Goal: Answer question/provide support: Share knowledge or assist other users

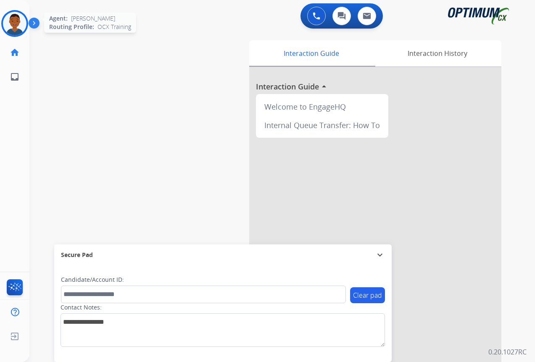
click at [13, 25] on img at bounding box center [15, 24] width 24 height 24
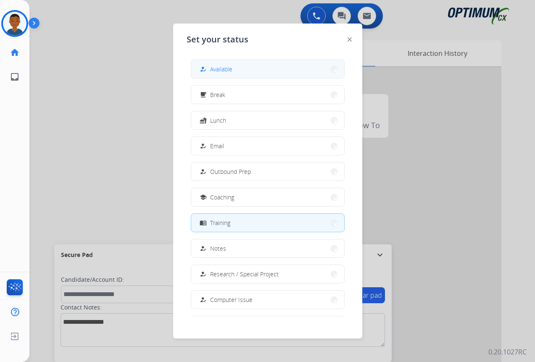
click at [226, 73] on span "Available" at bounding box center [221, 69] width 22 height 9
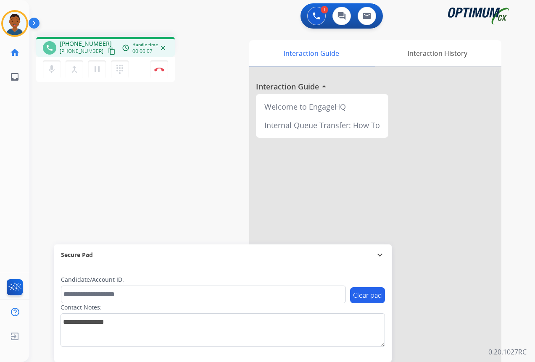
click at [108, 51] on mat-icon "content_copy" at bounding box center [112, 51] width 8 height 8
click at [160, 70] on img at bounding box center [159, 69] width 10 height 4
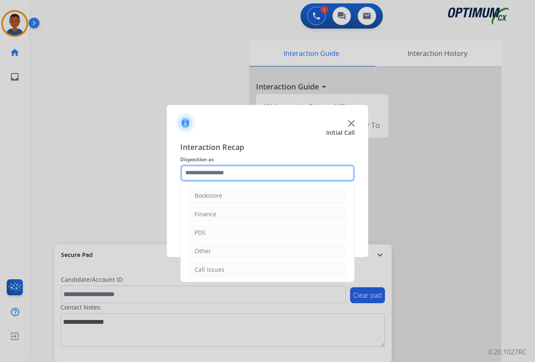
click at [205, 174] on input "text" at bounding box center [267, 173] width 174 height 17
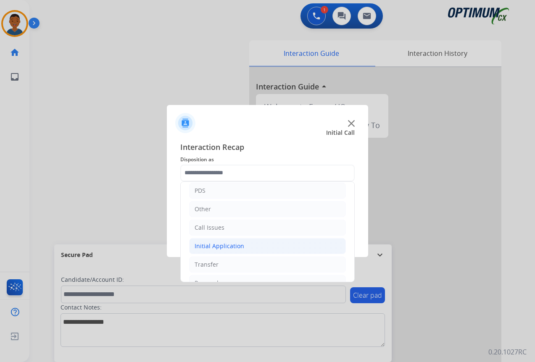
click at [203, 245] on div "Initial Application" at bounding box center [219, 246] width 50 height 8
click at [205, 244] on div "Initial Application" at bounding box center [219, 246] width 50 height 8
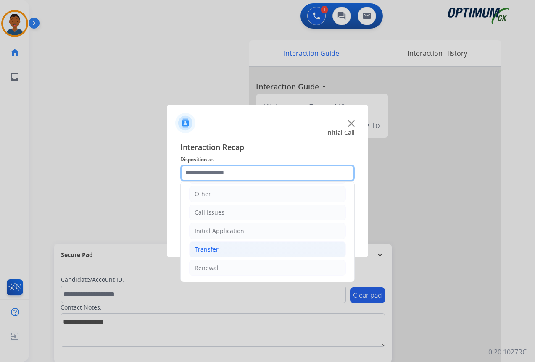
scroll to position [0, 0]
click at [199, 249] on div "Other" at bounding box center [202, 251] width 16 height 8
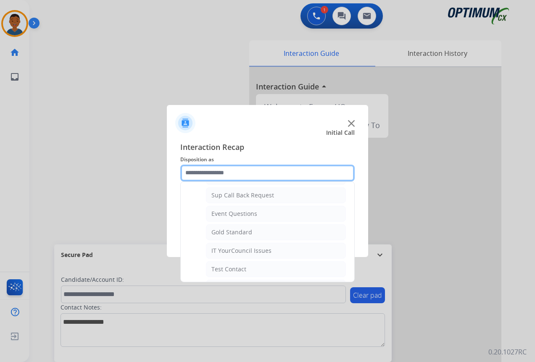
scroll to position [126, 0]
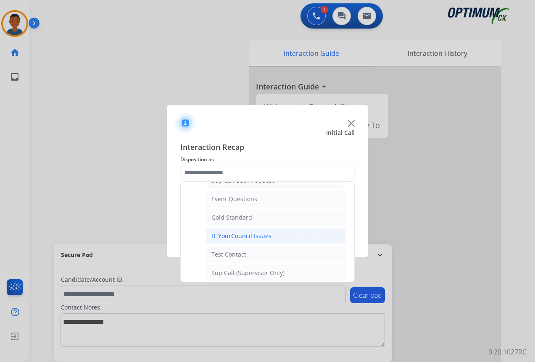
click at [226, 238] on div "IT YourCouncil Issues" at bounding box center [241, 236] width 60 height 8
type input "**********"
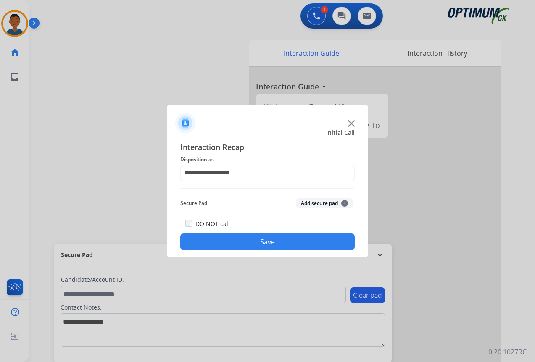
click at [264, 235] on button "Save" at bounding box center [267, 242] width 174 height 17
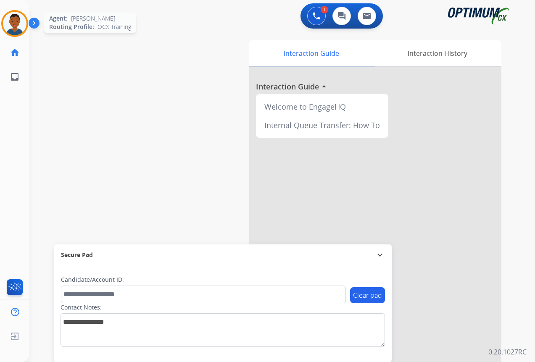
click at [10, 20] on img at bounding box center [15, 24] width 24 height 24
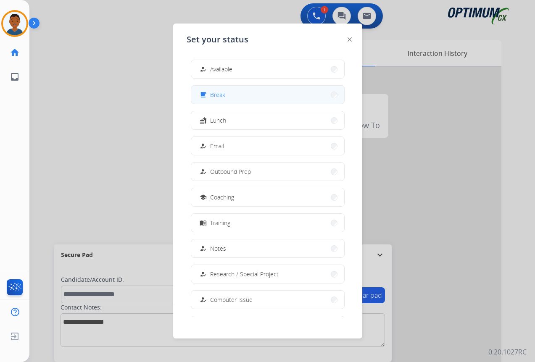
click at [241, 96] on button "free_breakfast Break" at bounding box center [267, 95] width 153 height 18
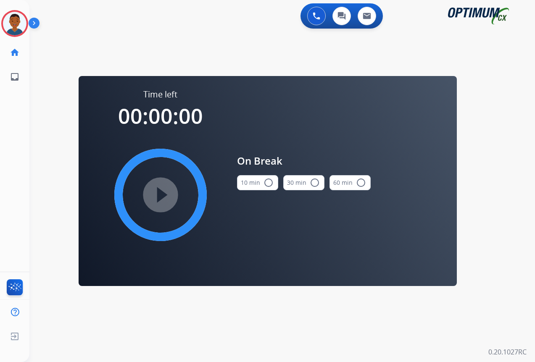
click at [267, 181] on mat-icon "radio_button_unchecked" at bounding box center [268, 183] width 10 height 10
click at [160, 191] on mat-icon "play_circle_filled" at bounding box center [160, 195] width 10 height 10
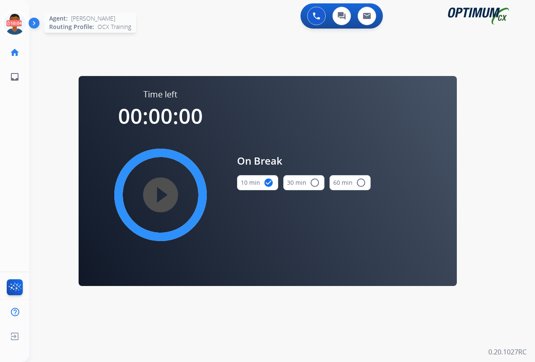
drag, startPoint x: 18, startPoint y: 21, endPoint x: 22, endPoint y: 25, distance: 5.4
click at [18, 21] on icon at bounding box center [14, 23] width 27 height 27
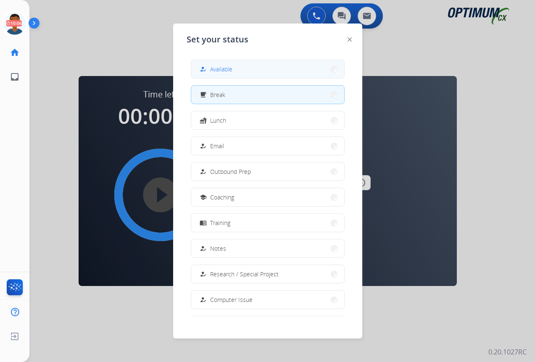
click at [220, 68] on span "Available" at bounding box center [221, 69] width 22 height 9
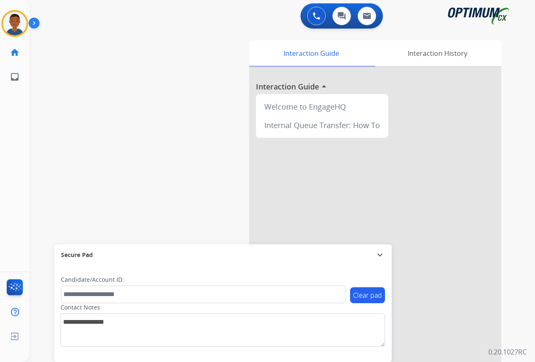
click at [34, 24] on img at bounding box center [36, 25] width 14 height 16
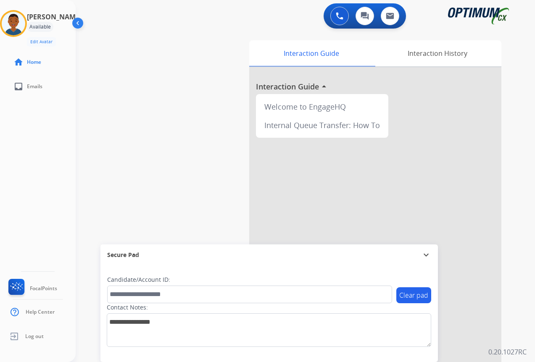
click at [76, 21] on img at bounding box center [79, 25] width 16 height 16
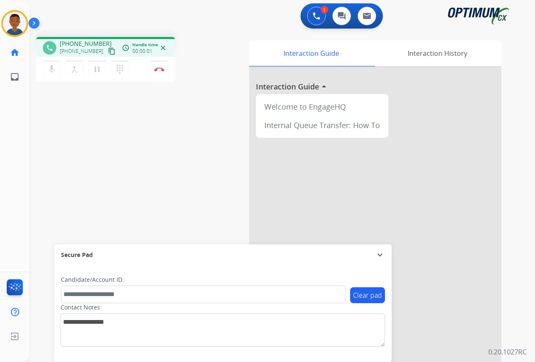
click at [108, 52] on mat-icon "content_copy" at bounding box center [112, 51] width 8 height 8
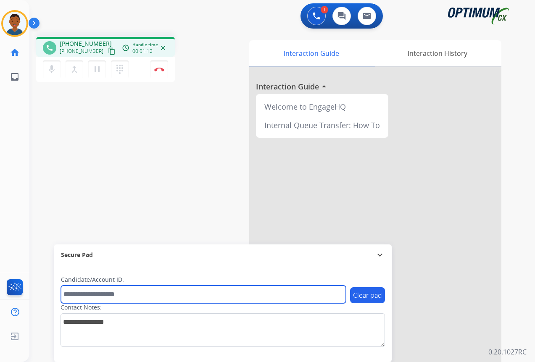
click at [91, 293] on input "text" at bounding box center [203, 295] width 285 height 18
paste input "*******"
type input "*******"
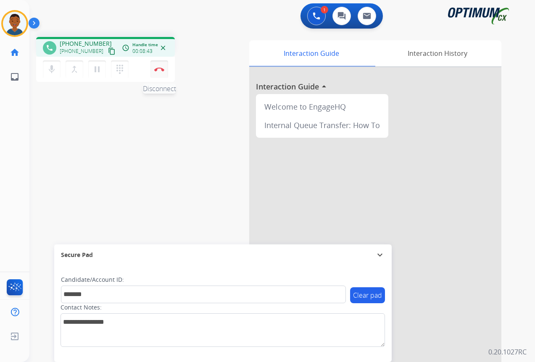
click at [159, 70] on img at bounding box center [159, 69] width 10 height 4
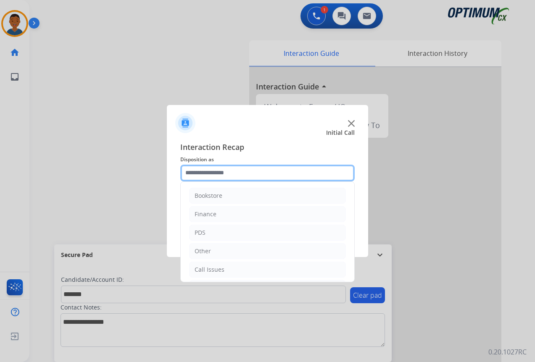
click at [196, 172] on input "text" at bounding box center [267, 173] width 174 height 17
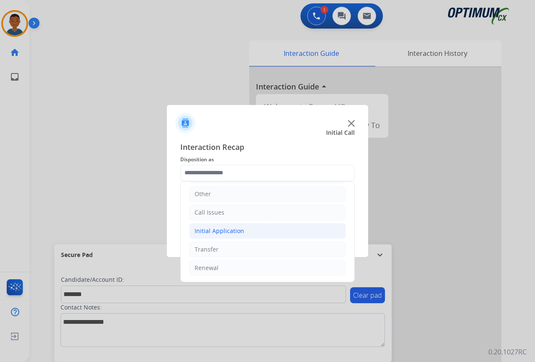
click at [202, 233] on div "Initial Application" at bounding box center [219, 231] width 50 height 8
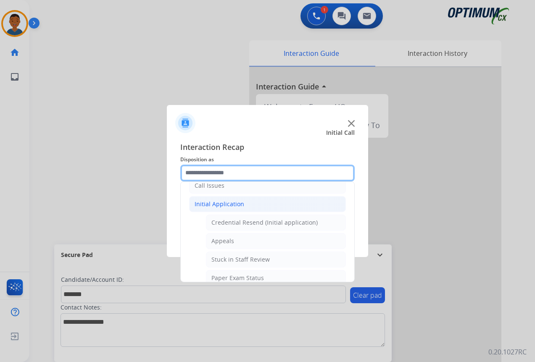
scroll to position [99, 0]
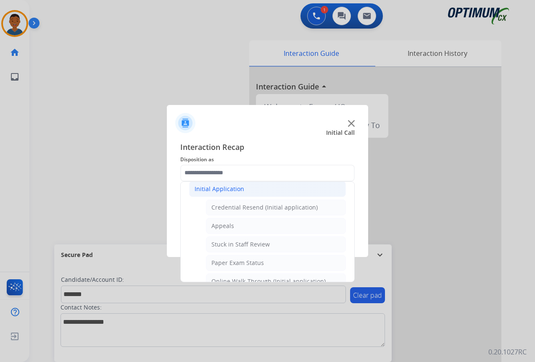
click at [202, 190] on div "Initial Application" at bounding box center [219, 189] width 50 height 8
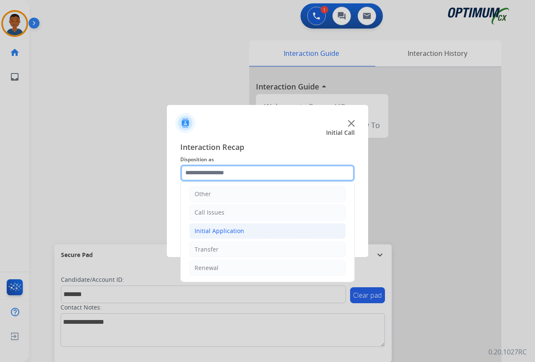
scroll to position [0, 0]
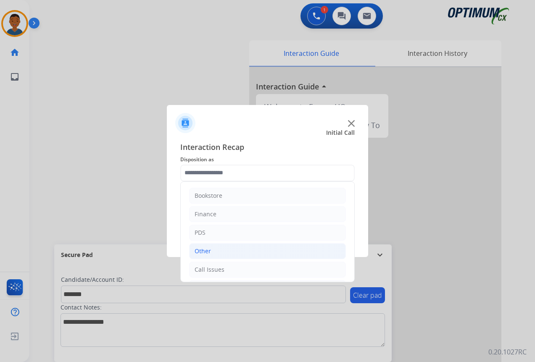
click at [201, 250] on div "Other" at bounding box center [202, 251] width 16 height 8
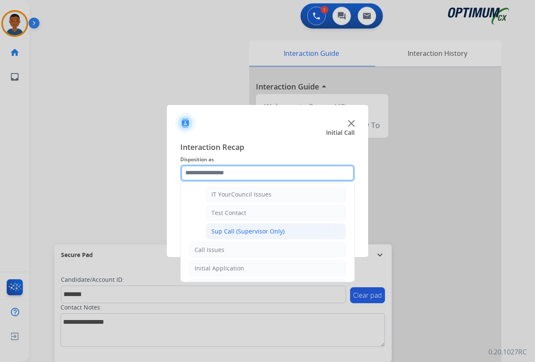
scroll to position [168, 0]
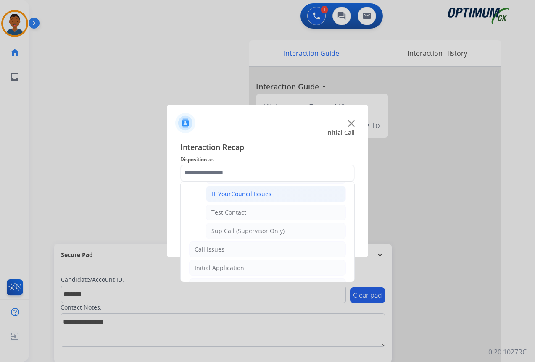
click at [231, 192] on div "IT YourCouncil Issues" at bounding box center [241, 194] width 60 height 8
type input "**********"
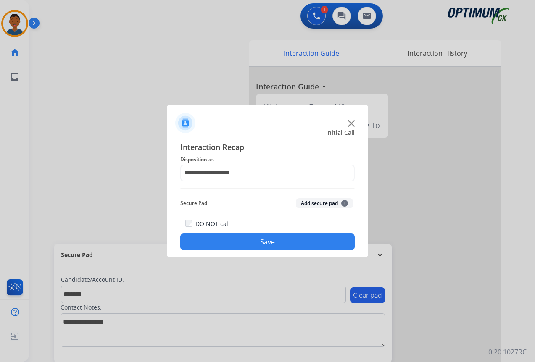
click at [316, 202] on button "Add secure pad +" at bounding box center [324, 203] width 57 height 10
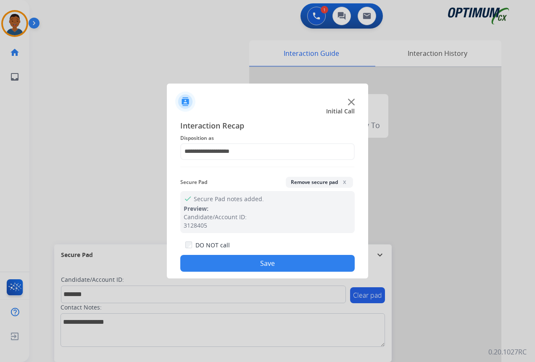
click at [297, 260] on button "Save" at bounding box center [267, 263] width 174 height 17
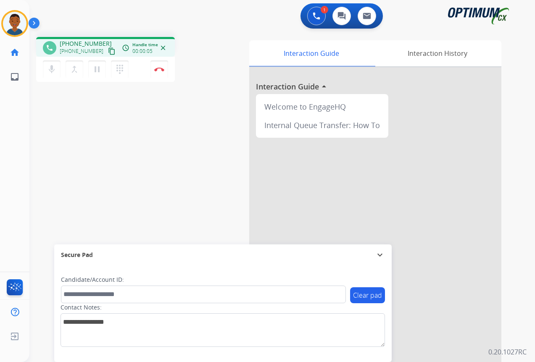
click at [108, 51] on mat-icon "content_copy" at bounding box center [112, 51] width 8 height 8
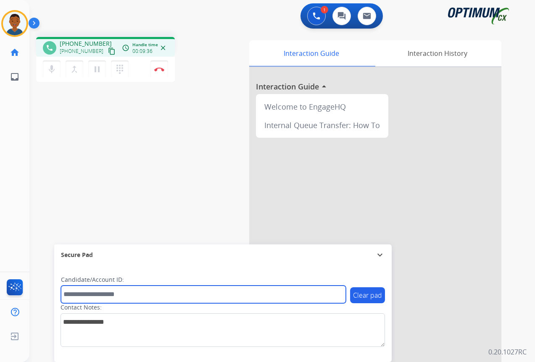
click at [129, 298] on input "text" at bounding box center [203, 295] width 285 height 18
paste input "*******"
type input "*******"
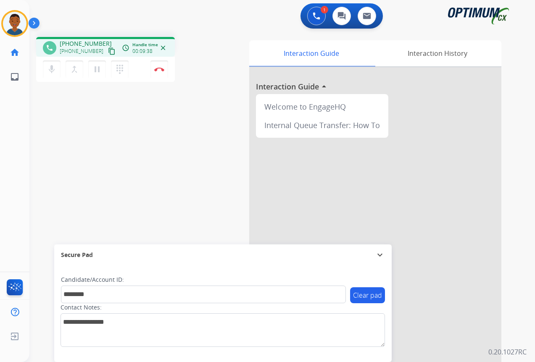
drag, startPoint x: 158, startPoint y: 70, endPoint x: 161, endPoint y: 79, distance: 9.2
click at [159, 70] on img at bounding box center [159, 69] width 10 height 4
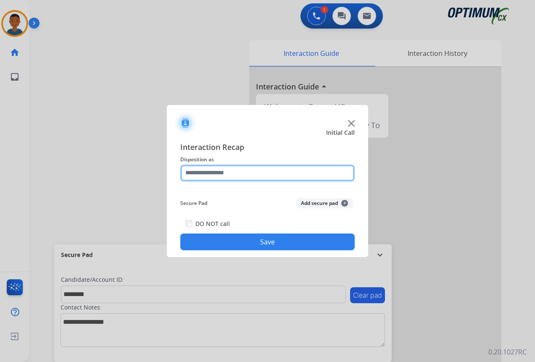
click at [192, 172] on input "text" at bounding box center [267, 173] width 174 height 17
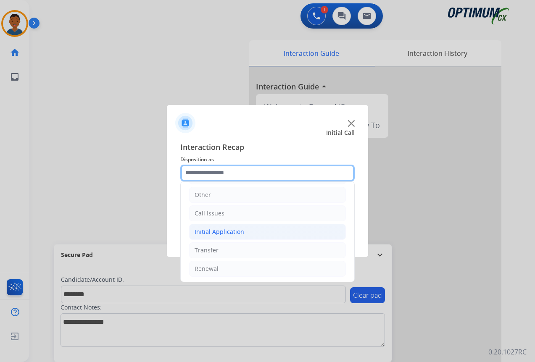
scroll to position [57, 0]
click at [209, 230] on div "Initial Application" at bounding box center [219, 231] width 50 height 8
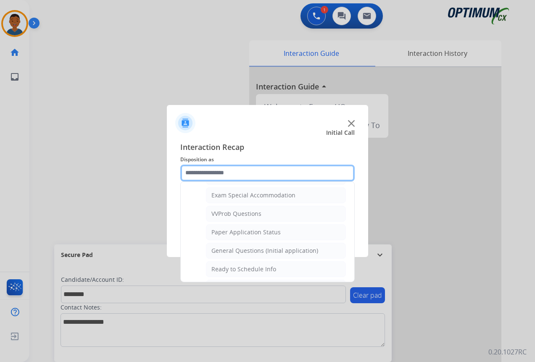
scroll to position [435, 0]
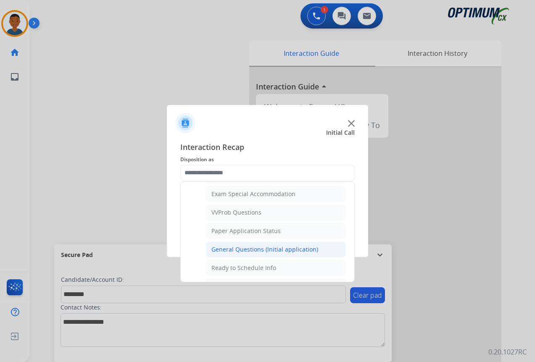
click at [218, 248] on div "General Questions (Initial application)" at bounding box center [264, 249] width 107 height 8
type input "**********"
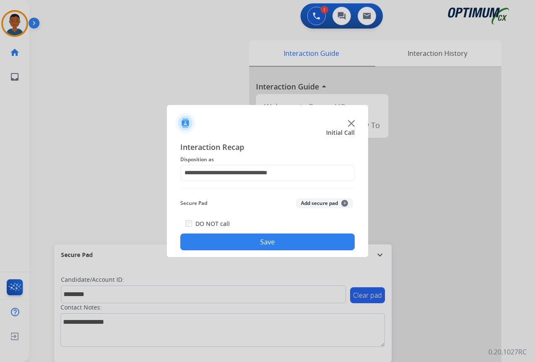
click at [303, 202] on button "Add secure pad +" at bounding box center [324, 203] width 57 height 10
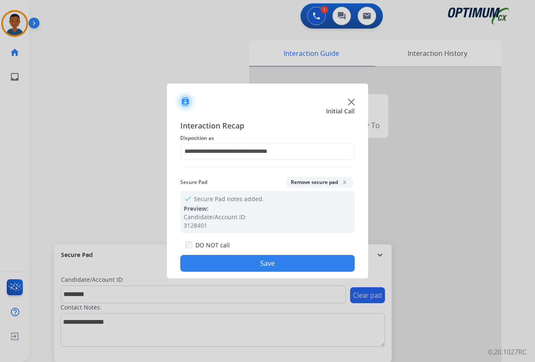
click at [292, 259] on button "Save" at bounding box center [267, 263] width 174 height 17
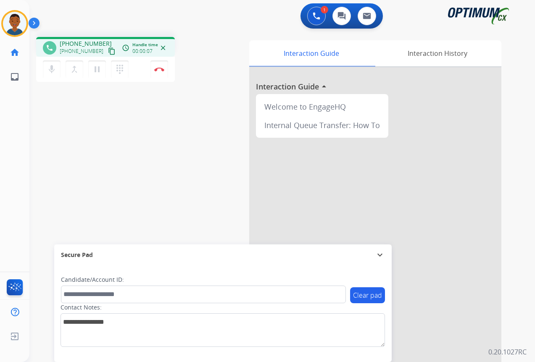
click at [108, 51] on mat-icon "content_copy" at bounding box center [112, 51] width 8 height 8
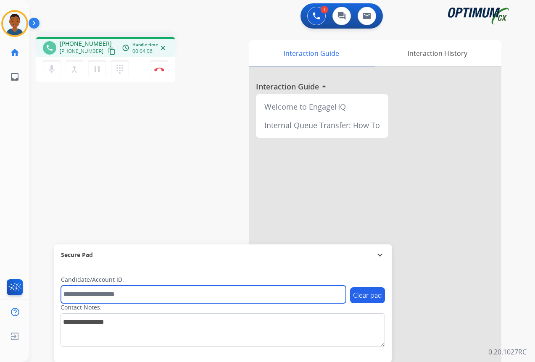
click at [80, 296] on input "text" at bounding box center [203, 295] width 285 height 18
paste input "*******"
type input "*******"
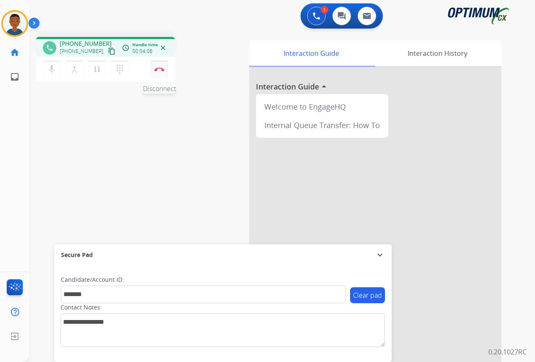
click at [162, 73] on button "Disconnect" at bounding box center [159, 69] width 18 height 18
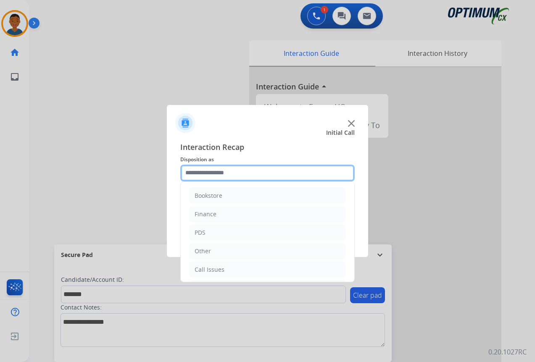
click at [190, 173] on input "text" at bounding box center [267, 173] width 174 height 17
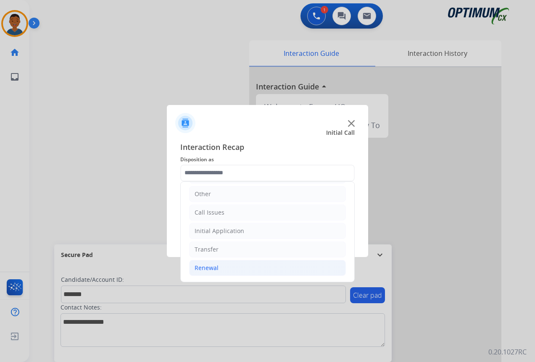
click at [205, 268] on div "Renewal" at bounding box center [206, 268] width 24 height 8
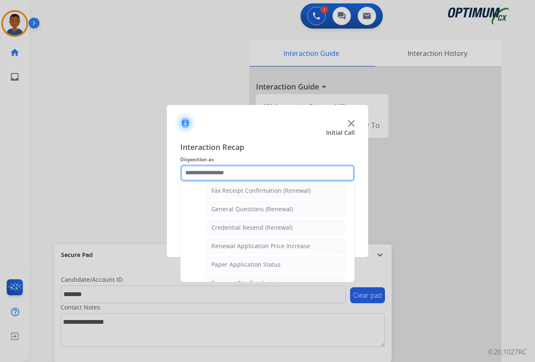
scroll to position [183, 0]
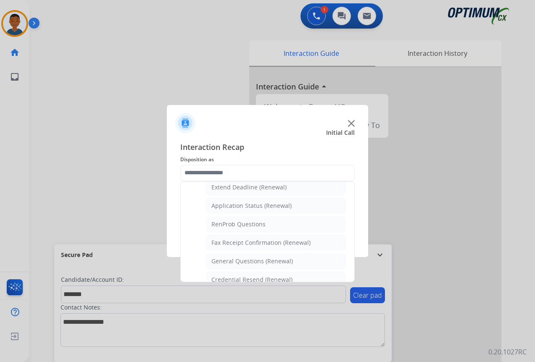
click at [224, 259] on div "General Questions (Renewal)" at bounding box center [251, 261] width 81 height 8
type input "**********"
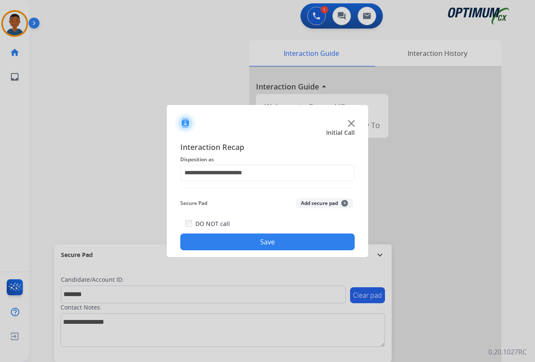
click at [311, 201] on button "Add secure pad +" at bounding box center [324, 203] width 57 height 10
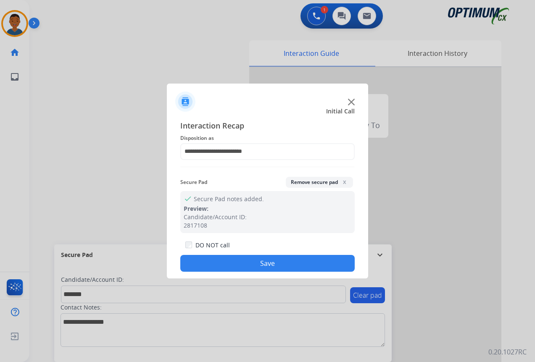
click at [280, 259] on button "Save" at bounding box center [267, 263] width 174 height 17
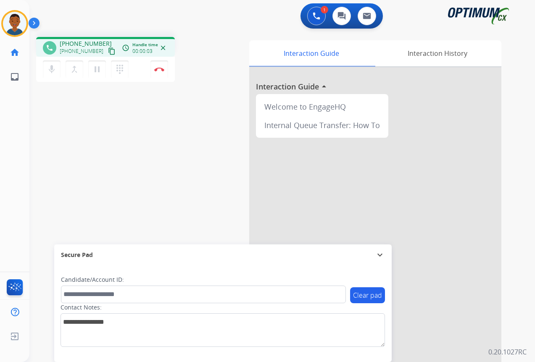
click at [108, 51] on mat-icon "content_copy" at bounding box center [112, 51] width 8 height 8
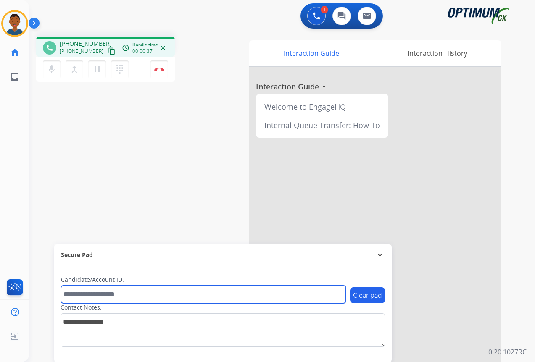
click at [73, 295] on input "text" at bounding box center [203, 295] width 285 height 18
paste input "*******"
type input "*******"
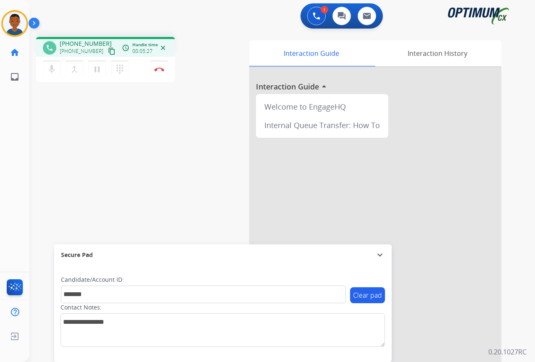
drag, startPoint x: 160, startPoint y: 73, endPoint x: 157, endPoint y: 128, distance: 55.1
click at [160, 73] on button "Disconnect" at bounding box center [159, 69] width 18 height 18
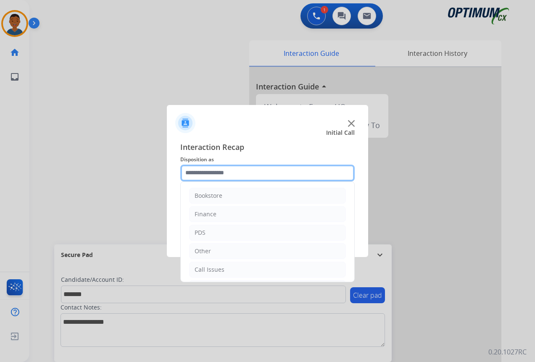
click at [198, 173] on input "text" at bounding box center [267, 173] width 174 height 17
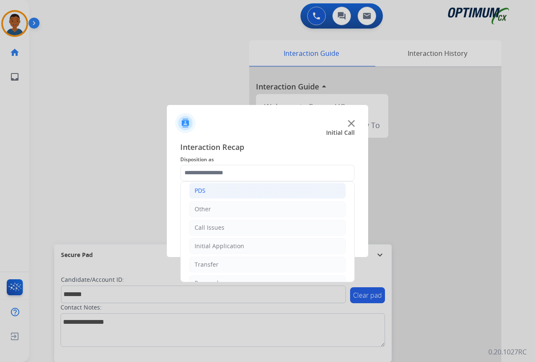
click at [197, 193] on div "PDS" at bounding box center [199, 190] width 11 height 8
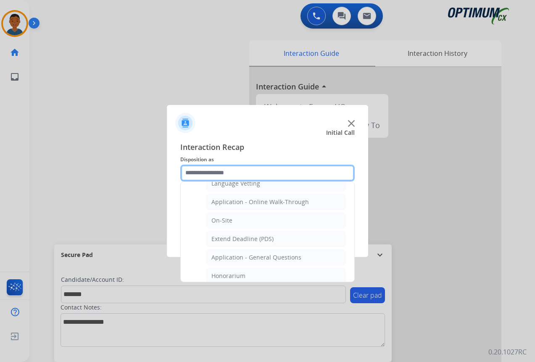
scroll to position [210, 0]
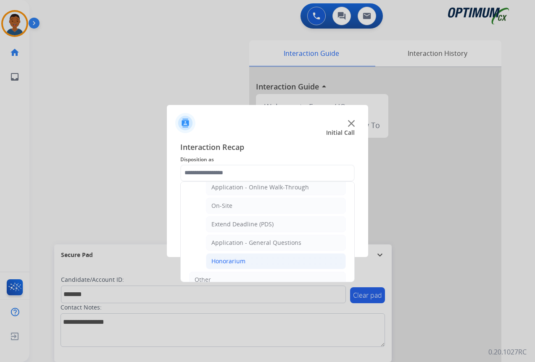
click at [221, 260] on div "Honorarium" at bounding box center [228, 261] width 34 height 8
type input "**********"
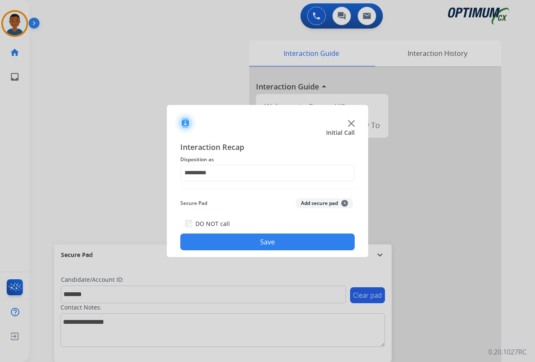
click at [308, 204] on button "Add secure pad +" at bounding box center [324, 203] width 57 height 10
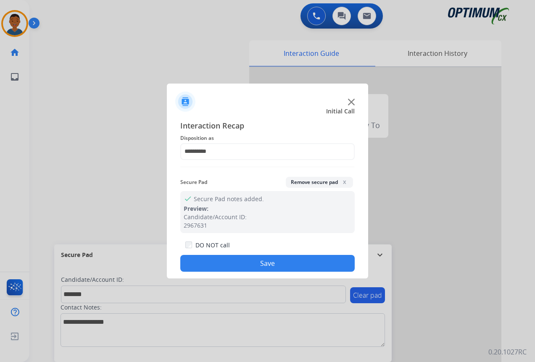
drag, startPoint x: 281, startPoint y: 261, endPoint x: 293, endPoint y: 261, distance: 12.2
click at [281, 261] on button "Save" at bounding box center [267, 263] width 174 height 17
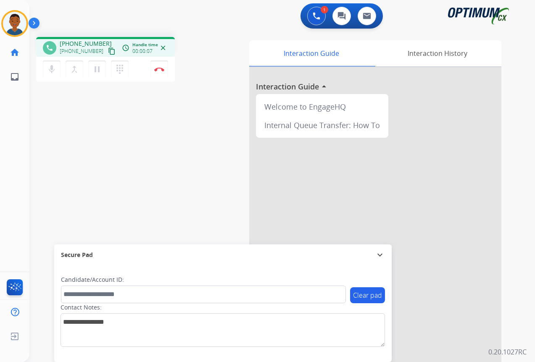
click at [108, 51] on mat-icon "content_copy" at bounding box center [112, 51] width 8 height 8
click at [158, 72] on button "Disconnect" at bounding box center [159, 69] width 18 height 18
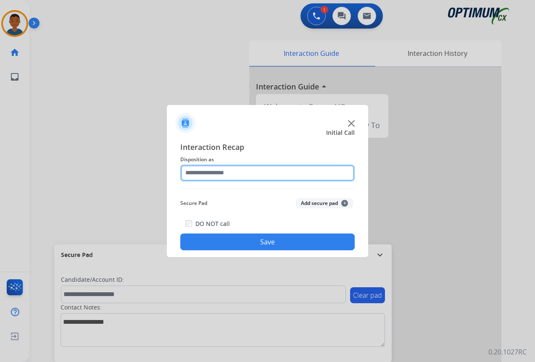
click at [207, 173] on input "text" at bounding box center [267, 173] width 174 height 17
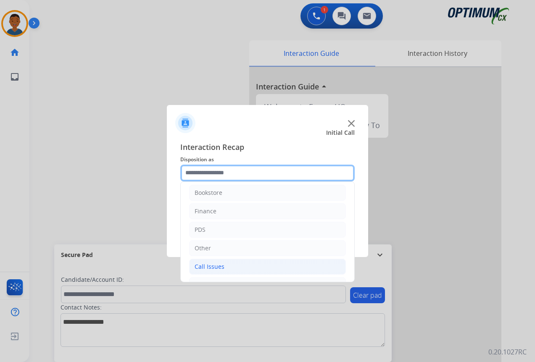
scroll to position [0, 0]
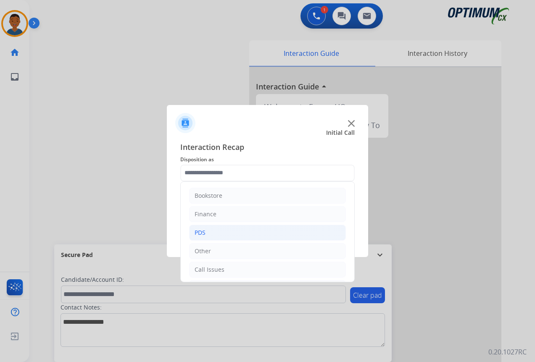
click at [197, 232] on div "PDS" at bounding box center [199, 232] width 11 height 8
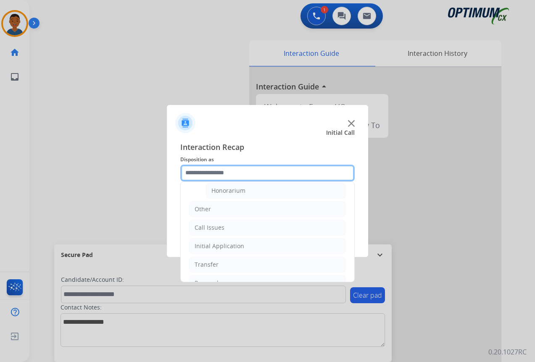
scroll to position [294, 0]
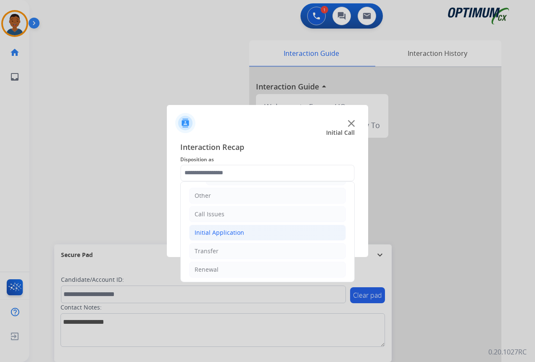
click at [199, 232] on div "Initial Application" at bounding box center [219, 232] width 50 height 8
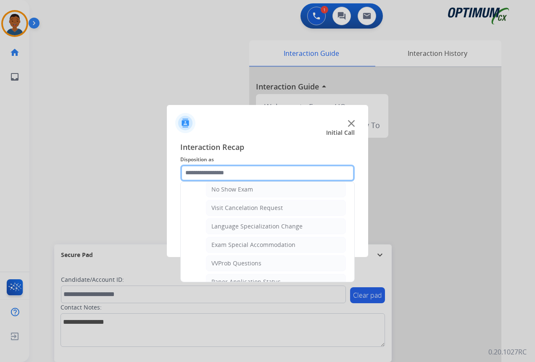
scroll to position [420, 0]
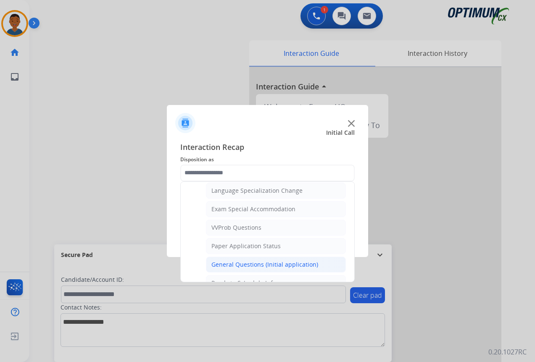
click at [220, 264] on div "General Questions (Initial application)" at bounding box center [264, 264] width 107 height 8
type input "**********"
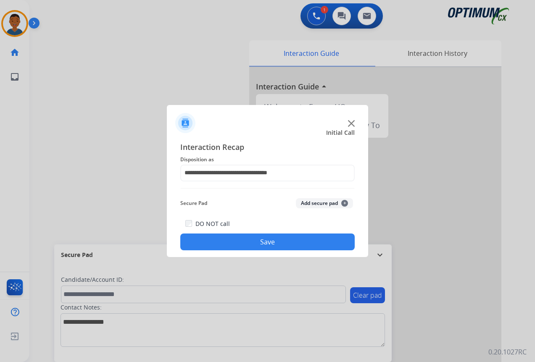
click at [259, 238] on button "Save" at bounding box center [267, 242] width 174 height 17
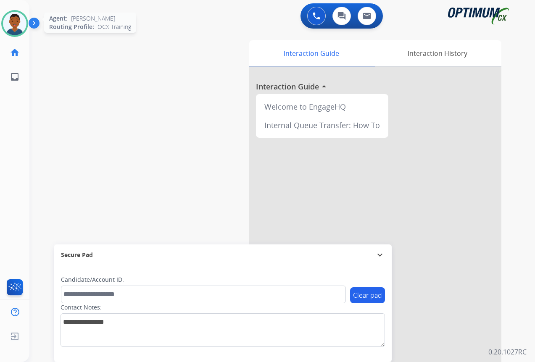
click at [15, 22] on img at bounding box center [15, 24] width 24 height 24
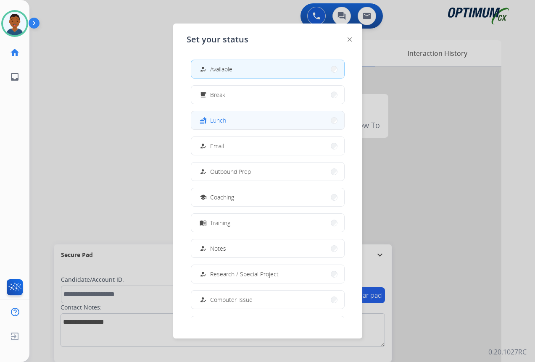
click at [235, 125] on button "fastfood Lunch" at bounding box center [267, 120] width 153 height 18
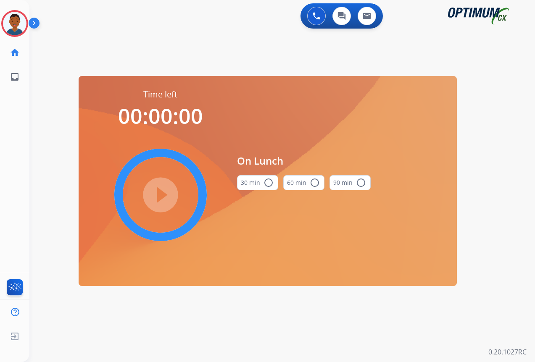
click at [267, 184] on mat-icon "radio_button_unchecked" at bounding box center [268, 183] width 10 height 10
click at [159, 196] on mat-icon "play_circle_filled" at bounding box center [160, 195] width 10 height 10
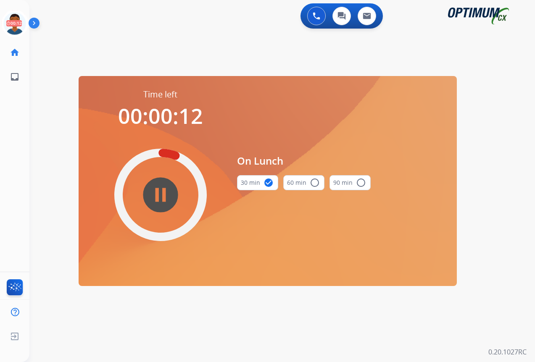
drag, startPoint x: 13, startPoint y: 22, endPoint x: 31, endPoint y: 32, distance: 20.7
click at [13, 22] on icon at bounding box center [14, 23] width 27 height 27
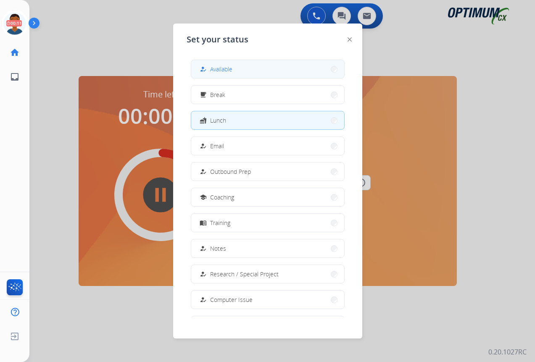
click at [220, 69] on span "Available" at bounding box center [221, 69] width 22 height 9
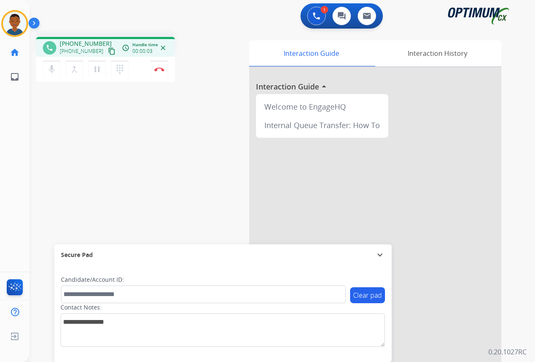
click at [108, 51] on mat-icon "content_copy" at bounding box center [112, 51] width 8 height 8
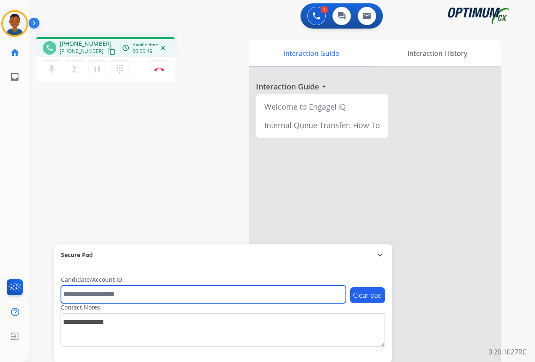
click at [88, 297] on input "text" at bounding box center [203, 295] width 285 height 18
paste input "*********"
type input "*********"
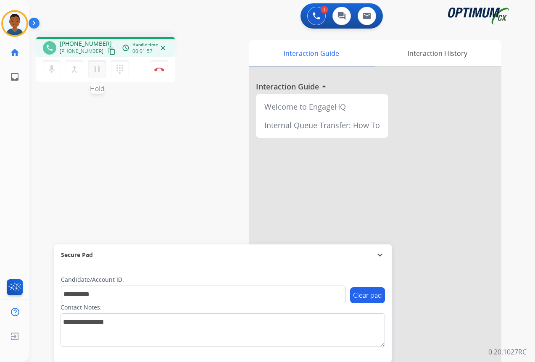
click at [99, 72] on mat-icon "pause" at bounding box center [97, 69] width 10 height 10
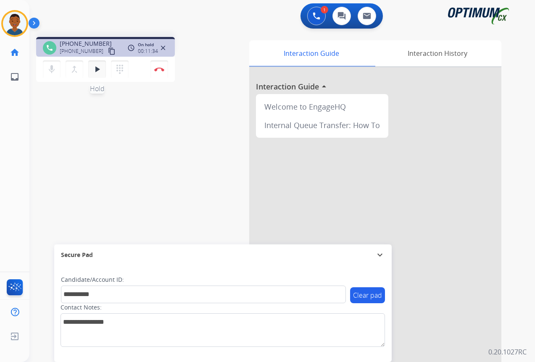
click at [97, 68] on mat-icon "play_arrow" at bounding box center [97, 69] width 10 height 10
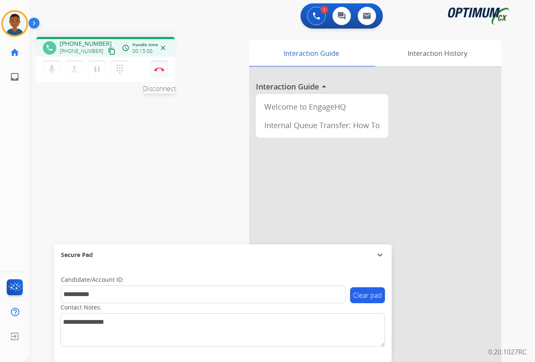
click at [163, 70] on img at bounding box center [159, 69] width 10 height 4
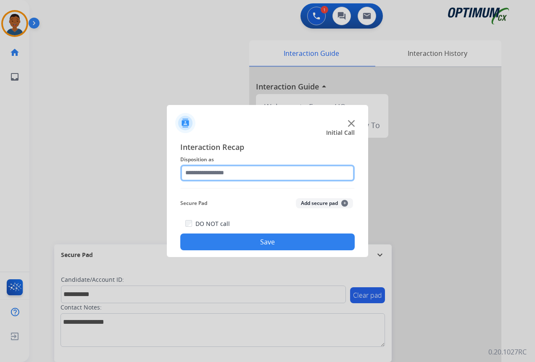
click at [202, 172] on input "text" at bounding box center [267, 173] width 174 height 17
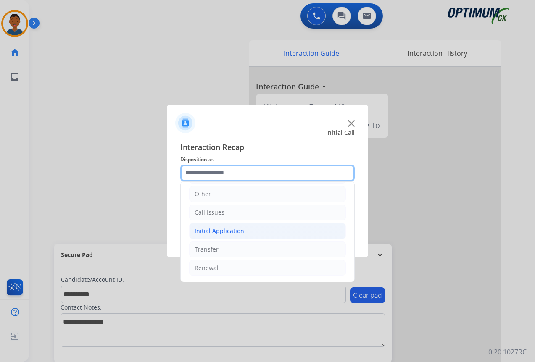
scroll to position [15, 0]
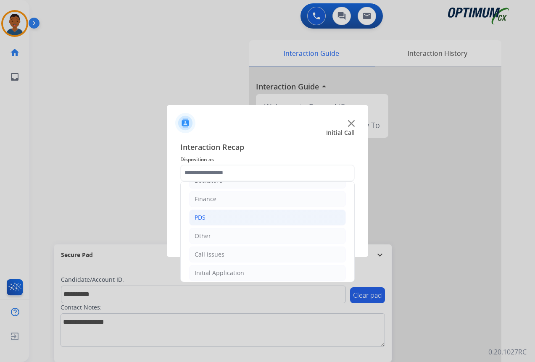
click at [202, 217] on div "PDS" at bounding box center [199, 217] width 11 height 8
click at [199, 217] on div "PDS" at bounding box center [199, 217] width 11 height 8
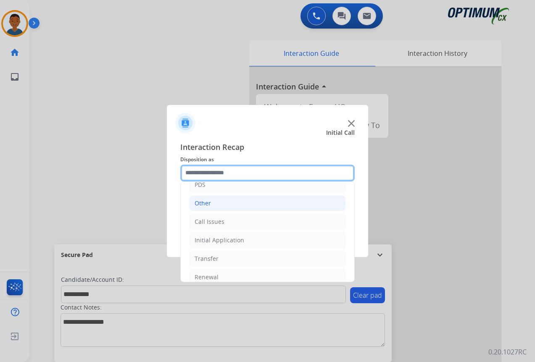
scroll to position [57, 0]
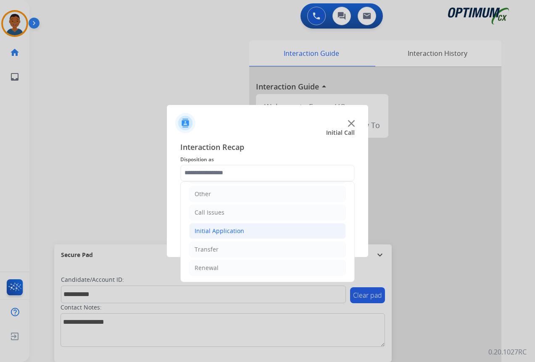
click at [215, 230] on div "Initial Application" at bounding box center [219, 231] width 50 height 8
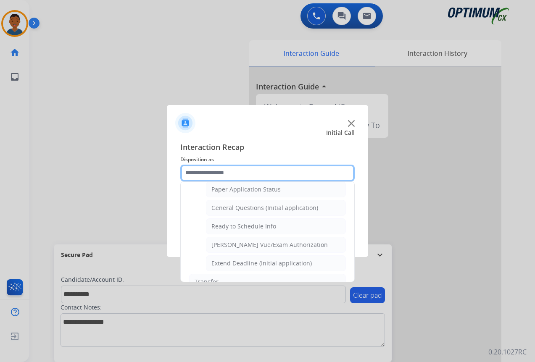
scroll to position [477, 0]
click at [237, 207] on div "General Questions (Initial application)" at bounding box center [264, 207] width 107 height 8
type input "**********"
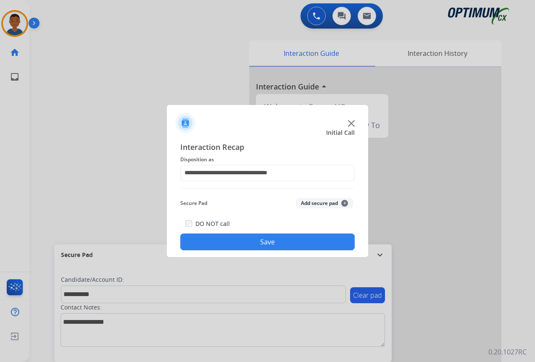
click at [312, 204] on button "Add secure pad +" at bounding box center [324, 203] width 57 height 10
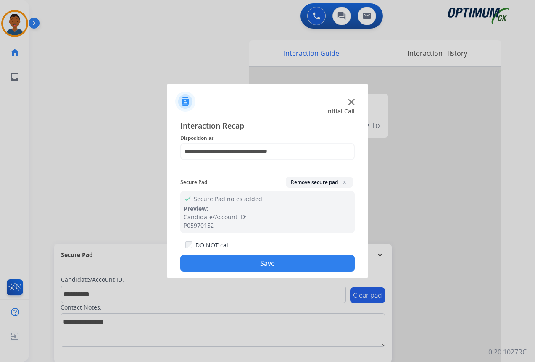
click at [275, 265] on button "Save" at bounding box center [267, 263] width 174 height 17
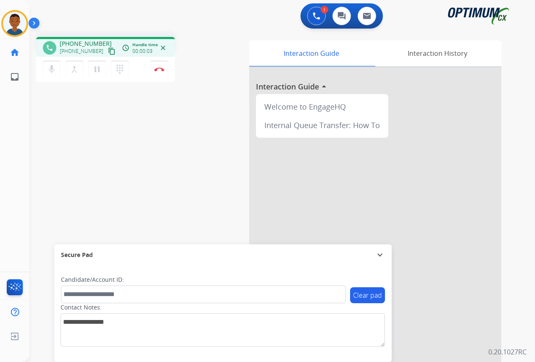
click at [108, 51] on mat-icon "content_copy" at bounding box center [112, 51] width 8 height 8
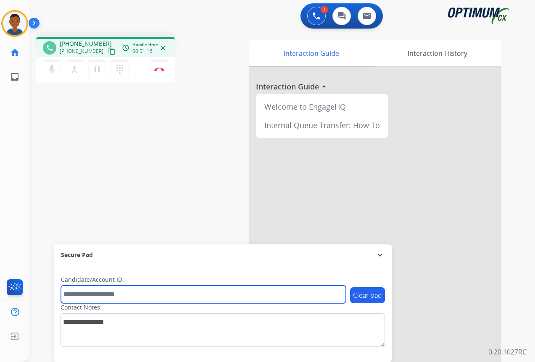
click at [75, 290] on input "text" at bounding box center [203, 295] width 285 height 18
paste input "*******"
type input "*******"
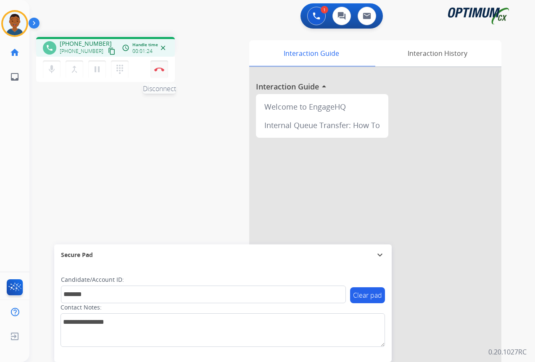
click at [160, 73] on button "Disconnect" at bounding box center [159, 69] width 18 height 18
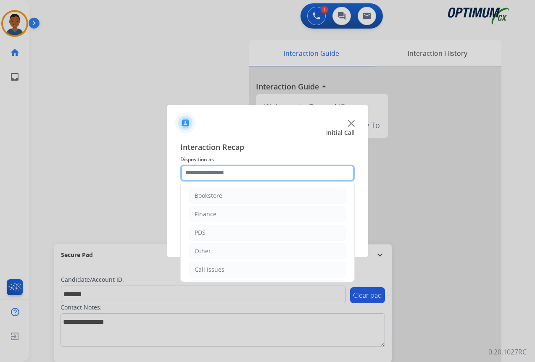
click at [191, 174] on input "text" at bounding box center [267, 173] width 174 height 17
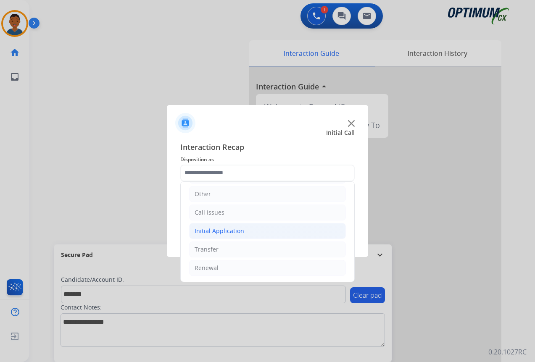
click at [195, 230] on div "Initial Application" at bounding box center [219, 231] width 50 height 8
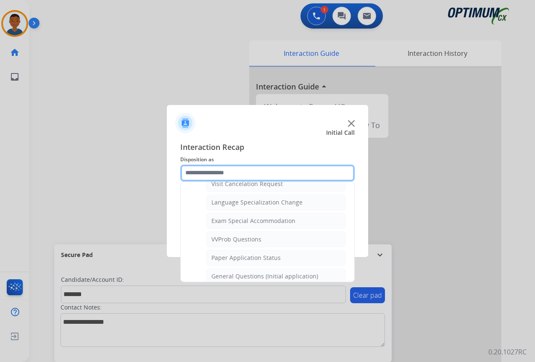
scroll to position [435, 0]
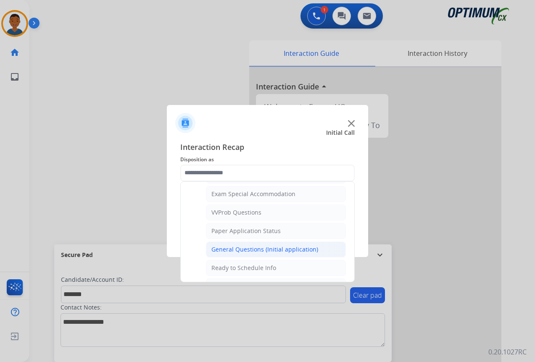
click at [227, 248] on div "General Questions (Initial application)" at bounding box center [264, 249] width 107 height 8
type input "**********"
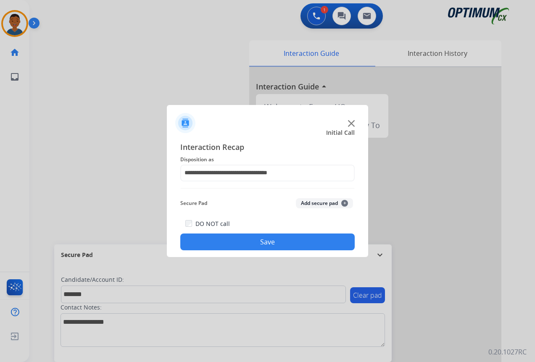
click at [314, 201] on button "Add secure pad +" at bounding box center [324, 203] width 57 height 10
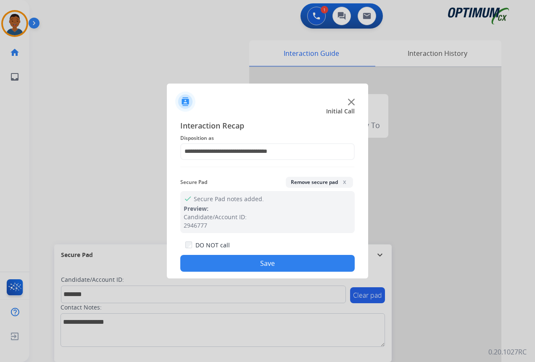
click at [265, 259] on button "Save" at bounding box center [267, 263] width 174 height 17
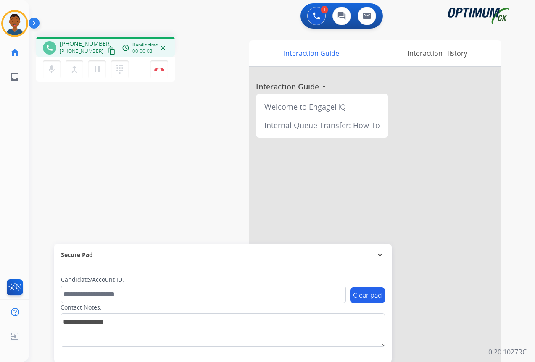
click at [108, 51] on mat-icon "content_copy" at bounding box center [112, 51] width 8 height 8
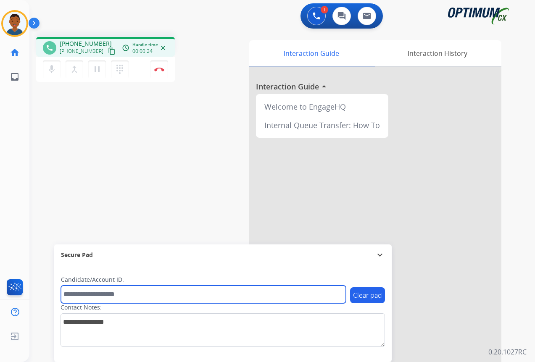
click at [113, 295] on input "text" at bounding box center [203, 295] width 285 height 18
paste input "*******"
type input "*******"
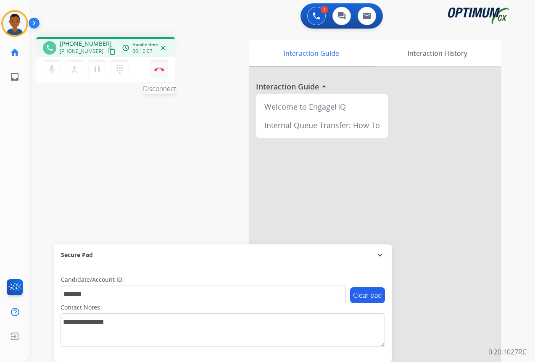
click at [162, 72] on button "Disconnect" at bounding box center [159, 69] width 18 height 18
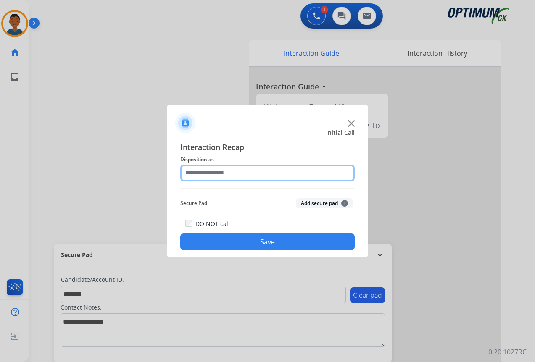
click at [197, 171] on input "text" at bounding box center [267, 173] width 174 height 17
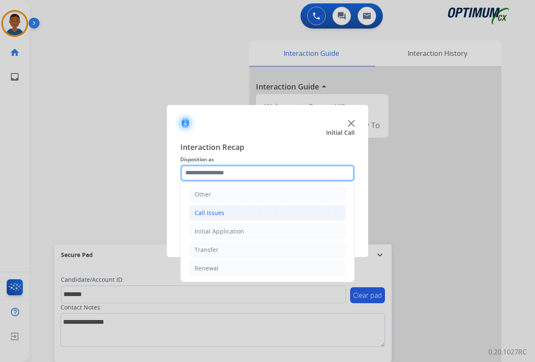
scroll to position [57, 0]
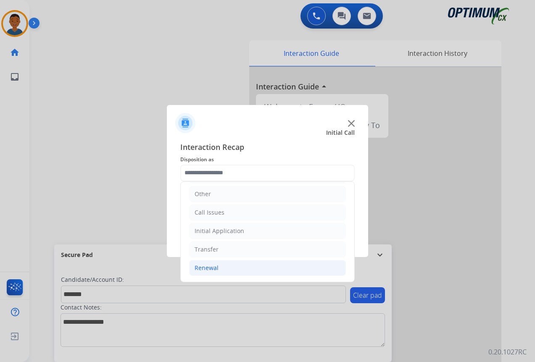
click at [206, 267] on div "Renewal" at bounding box center [206, 268] width 24 height 8
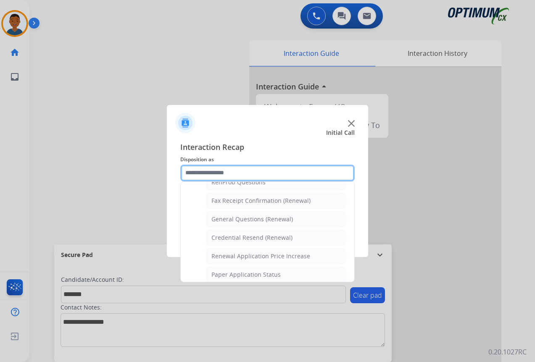
scroll to position [309, 0]
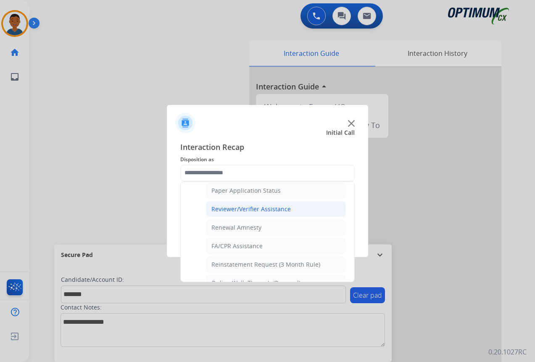
click at [260, 208] on div "Reviewer/Verifier Assistance" at bounding box center [250, 209] width 79 height 8
type input "**********"
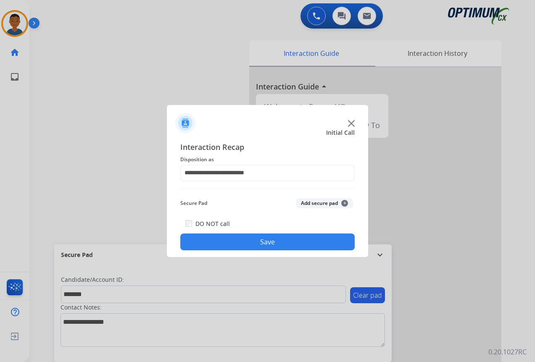
click at [313, 202] on button "Add secure pad +" at bounding box center [324, 203] width 57 height 10
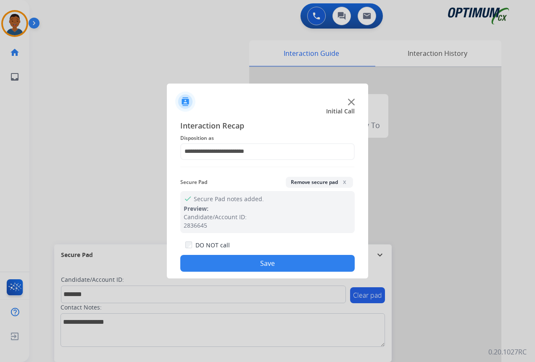
click at [300, 260] on button "Save" at bounding box center [267, 263] width 174 height 17
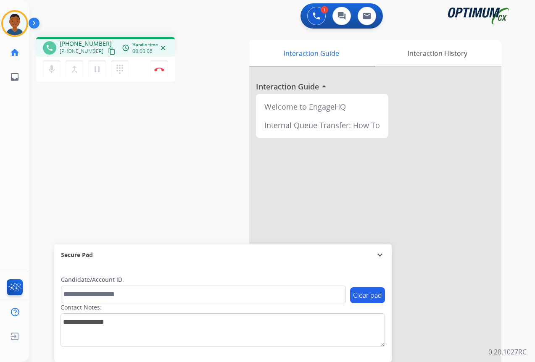
click at [108, 51] on mat-icon "content_copy" at bounding box center [112, 51] width 8 height 8
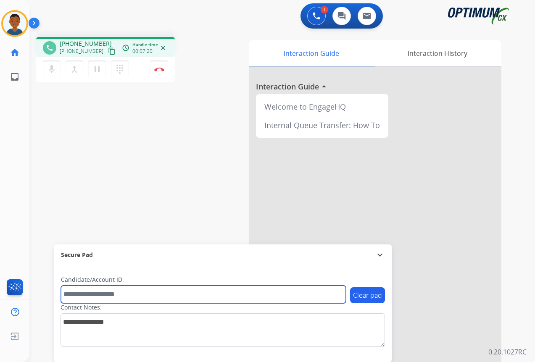
click at [122, 296] on input "text" at bounding box center [203, 295] width 285 height 18
paste input "*******"
type input "*******"
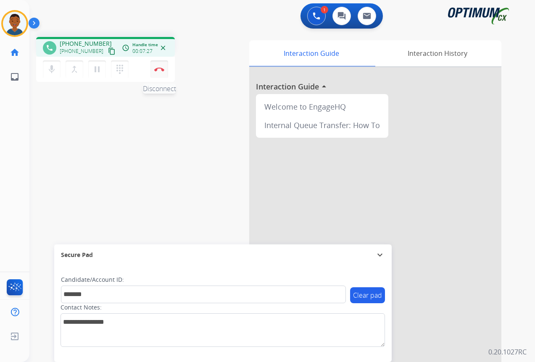
click at [160, 68] on img at bounding box center [159, 69] width 10 height 4
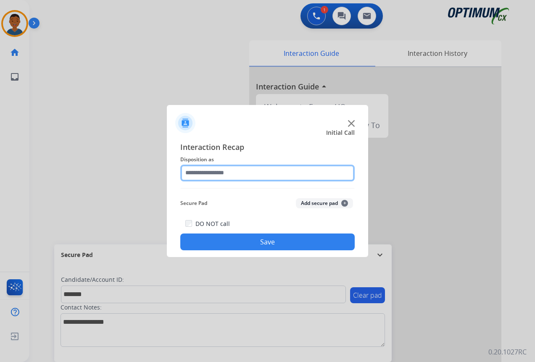
click at [217, 171] on input "text" at bounding box center [267, 173] width 174 height 17
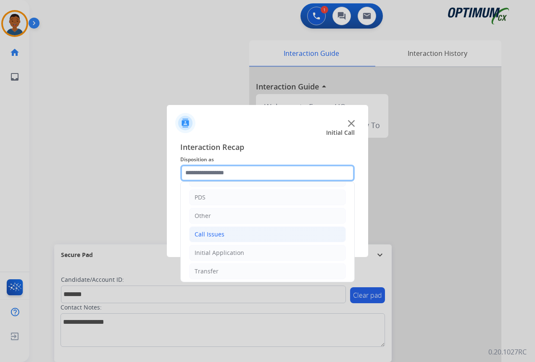
scroll to position [42, 0]
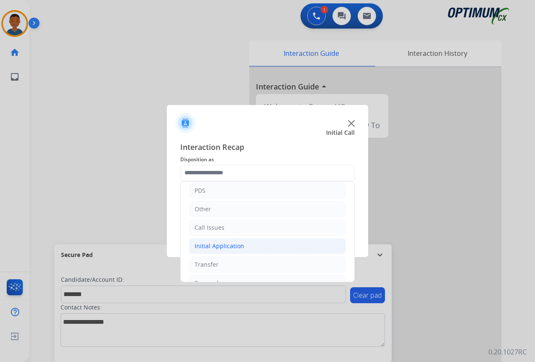
click at [205, 246] on div "Initial Application" at bounding box center [219, 246] width 50 height 8
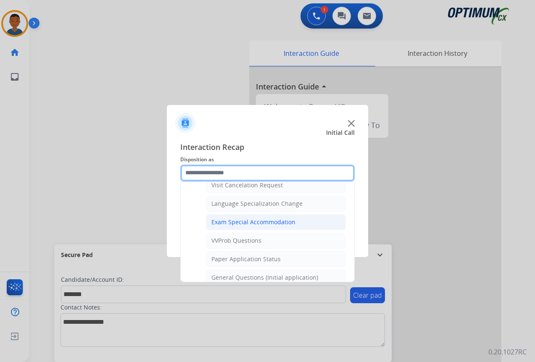
scroll to position [420, 0]
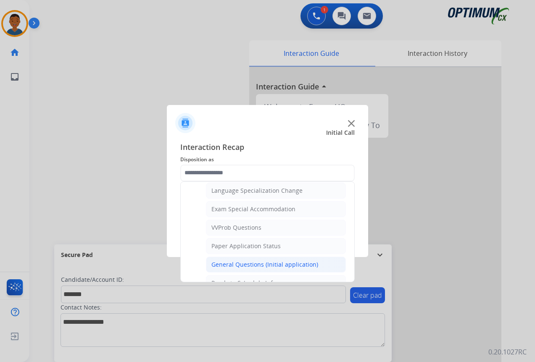
click at [215, 263] on div "General Questions (Initial application)" at bounding box center [264, 264] width 107 height 8
type input "**********"
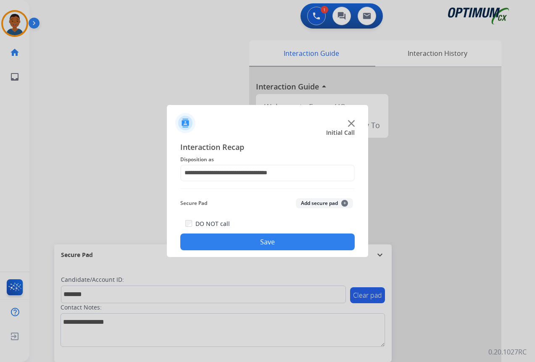
click at [314, 203] on button "Add secure pad +" at bounding box center [324, 203] width 57 height 10
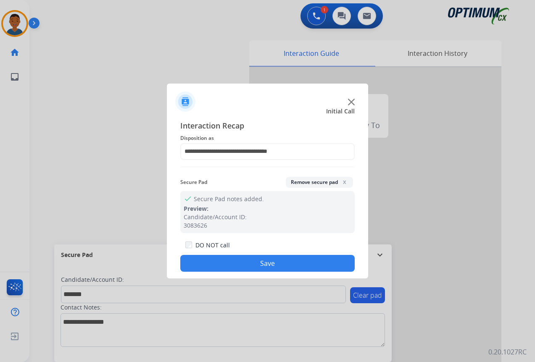
click at [266, 262] on button "Save" at bounding box center [267, 263] width 174 height 17
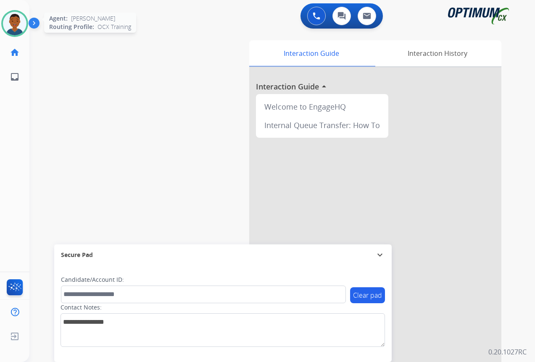
click at [22, 26] on img at bounding box center [15, 24] width 24 height 24
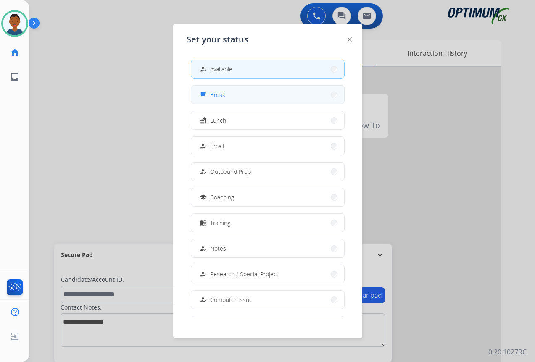
click at [213, 95] on span "Break" at bounding box center [217, 94] width 15 height 9
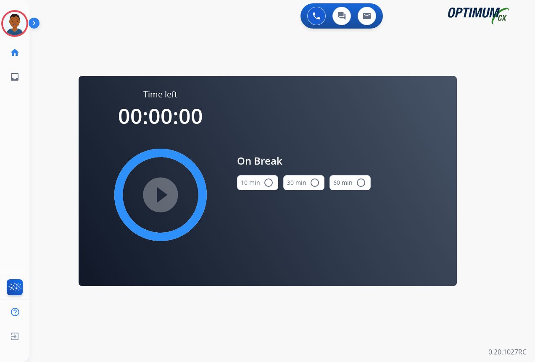
click at [265, 181] on mat-icon "radio_button_unchecked" at bounding box center [268, 183] width 10 height 10
click at [160, 193] on mat-icon "play_circle_filled" at bounding box center [160, 195] width 10 height 10
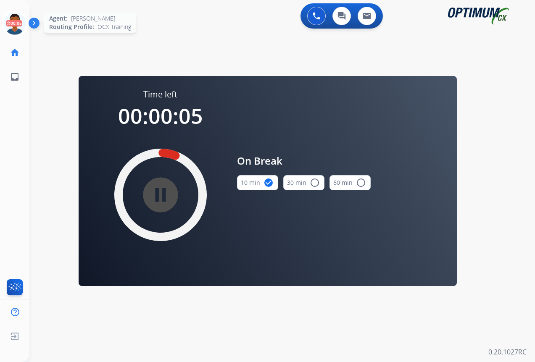
click at [8, 21] on icon at bounding box center [14, 23] width 27 height 27
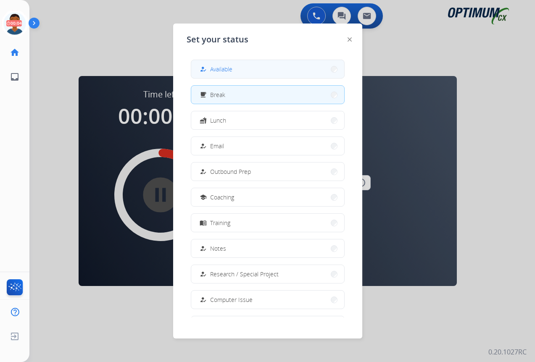
click at [221, 75] on button "how_to_reg Available" at bounding box center [267, 69] width 153 height 18
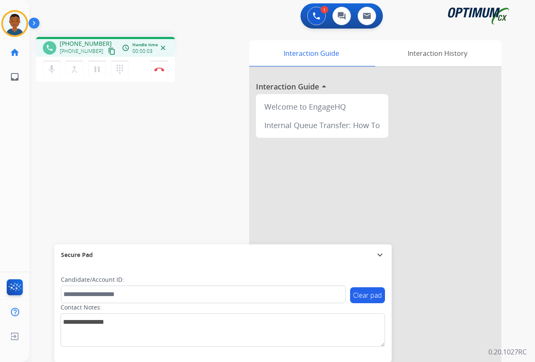
click at [108, 50] on mat-icon "content_copy" at bounding box center [112, 51] width 8 height 8
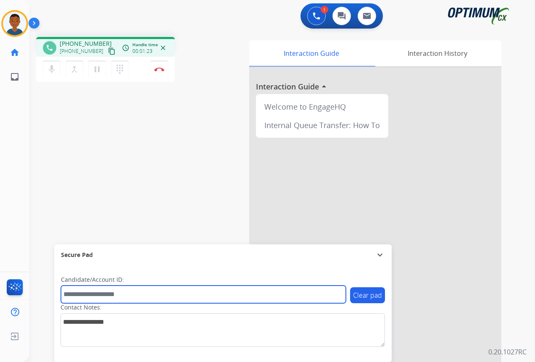
click at [102, 293] on input "text" at bounding box center [203, 295] width 285 height 18
paste input "*******"
type input "*******"
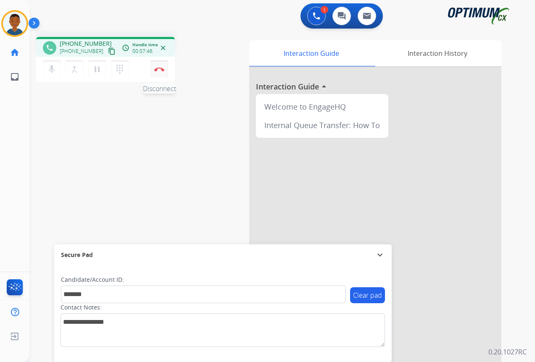
click at [160, 69] on img at bounding box center [159, 69] width 10 height 4
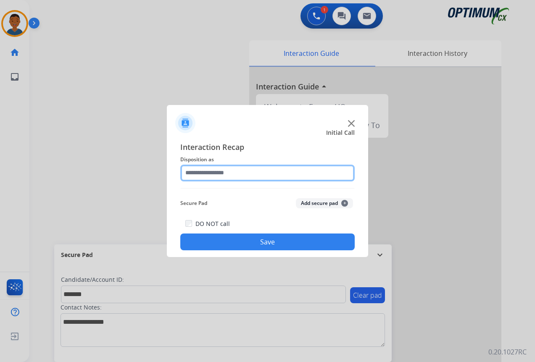
click at [213, 173] on input "text" at bounding box center [267, 173] width 174 height 17
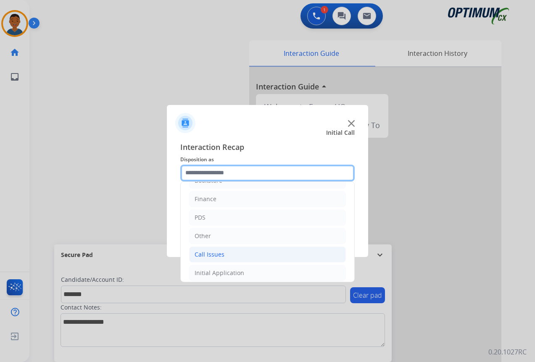
scroll to position [57, 0]
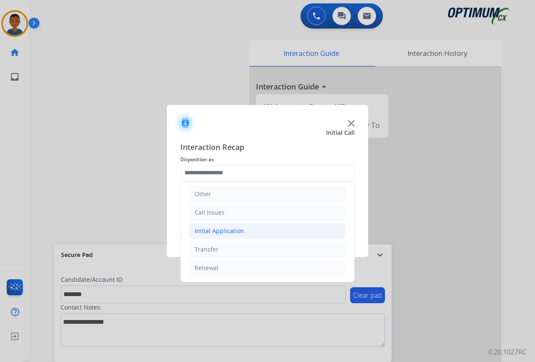
click at [201, 231] on div "Initial Application" at bounding box center [219, 231] width 50 height 8
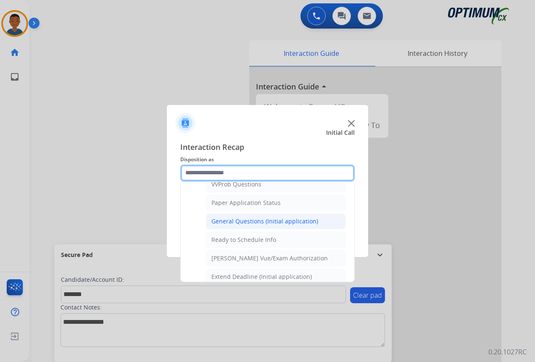
scroll to position [477, 0]
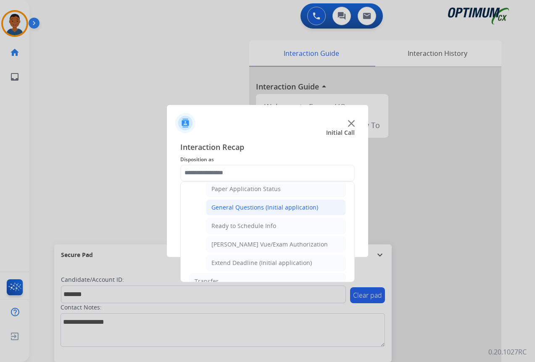
click at [226, 208] on div "General Questions (Initial application)" at bounding box center [264, 207] width 107 height 8
type input "**********"
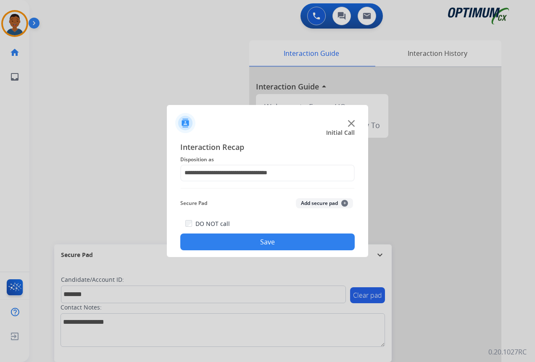
click at [312, 204] on button "Add secure pad +" at bounding box center [324, 203] width 57 height 10
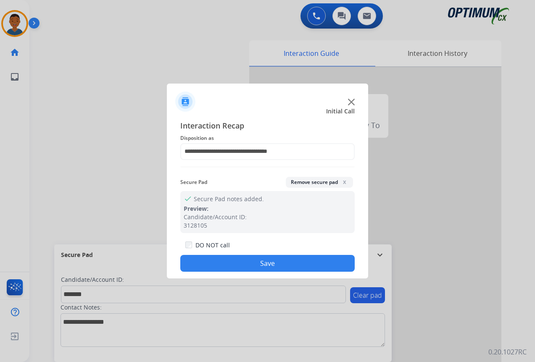
click at [281, 263] on button "Save" at bounding box center [267, 263] width 174 height 17
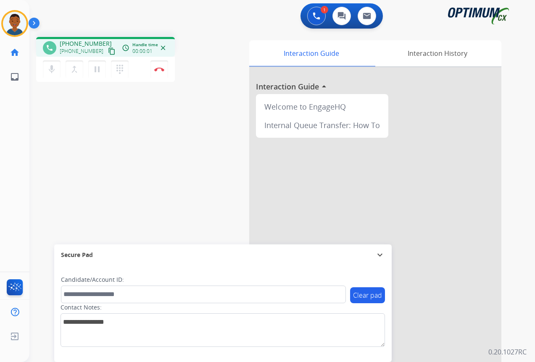
click at [108, 52] on mat-icon "content_copy" at bounding box center [112, 51] width 8 height 8
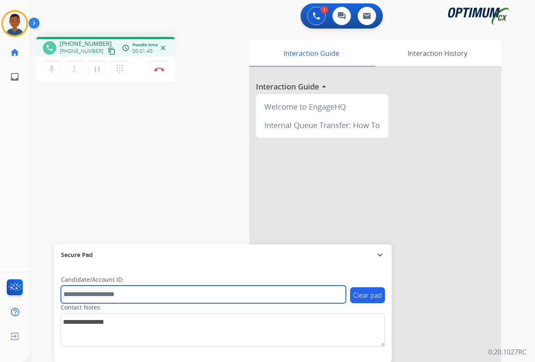
click at [106, 292] on input "text" at bounding box center [203, 295] width 285 height 18
paste input "*******"
type input "*******"
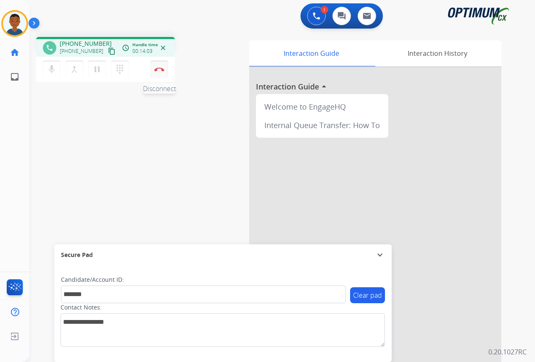
click at [159, 70] on img at bounding box center [159, 69] width 10 height 4
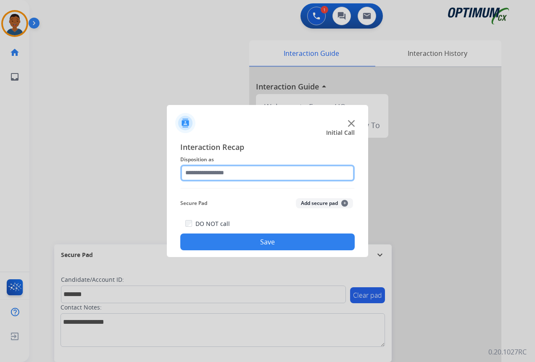
click at [199, 172] on input "text" at bounding box center [267, 173] width 174 height 17
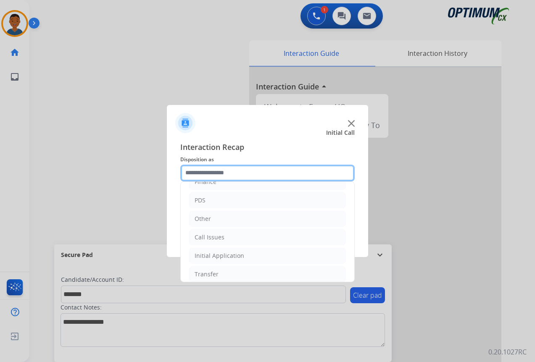
scroll to position [57, 0]
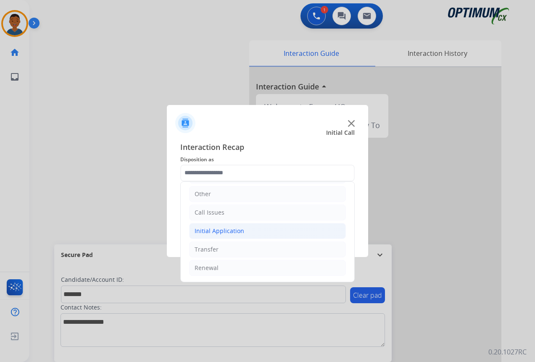
click at [199, 230] on div "Initial Application" at bounding box center [219, 231] width 50 height 8
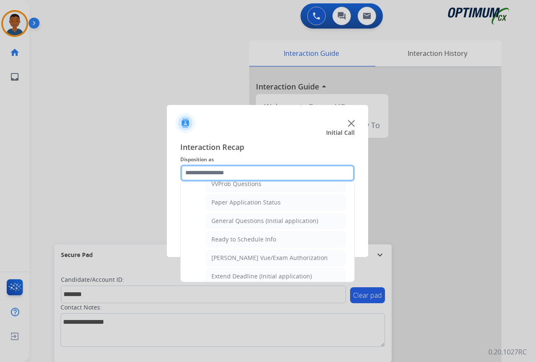
scroll to position [477, 0]
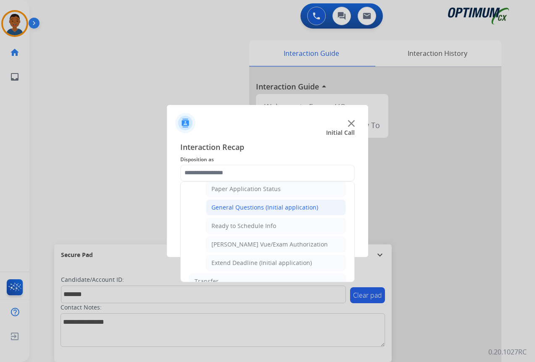
click at [223, 208] on div "General Questions (Initial application)" at bounding box center [264, 207] width 107 height 8
type input "**********"
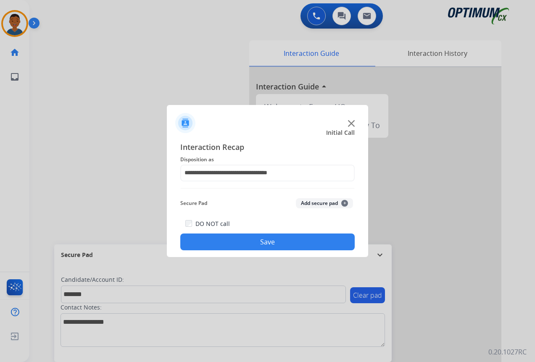
click at [311, 203] on button "Add secure pad +" at bounding box center [324, 203] width 57 height 10
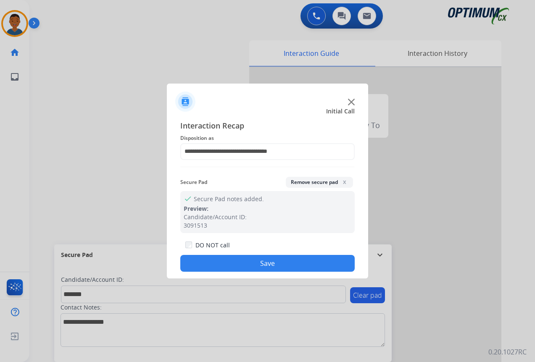
click at [299, 263] on button "Save" at bounding box center [267, 263] width 174 height 17
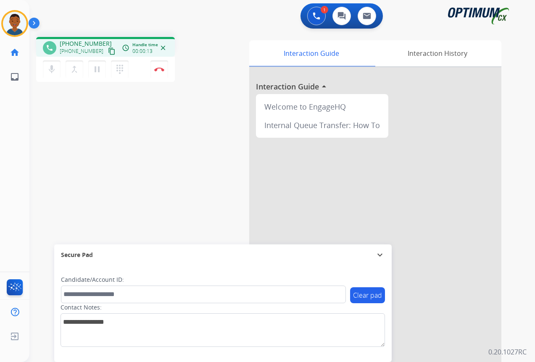
click at [108, 49] on mat-icon "content_copy" at bounding box center [112, 51] width 8 height 8
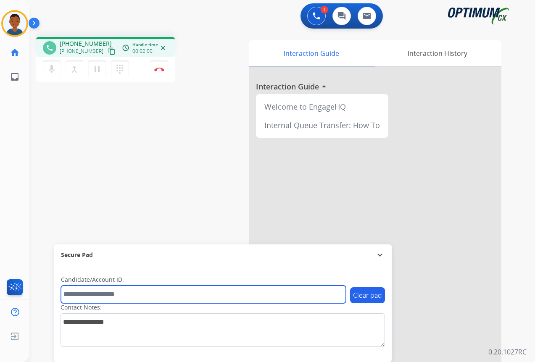
click at [103, 294] on input "text" at bounding box center [203, 295] width 285 height 18
paste input "*******"
type input "*******"
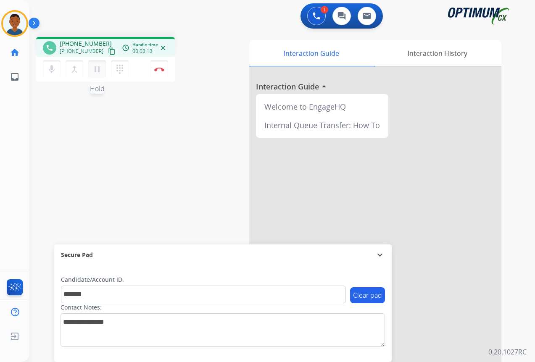
click at [97, 72] on mat-icon "pause" at bounding box center [97, 69] width 10 height 10
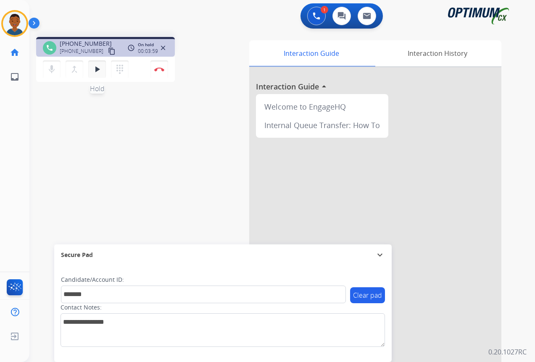
click at [98, 68] on mat-icon "play_arrow" at bounding box center [97, 69] width 10 height 10
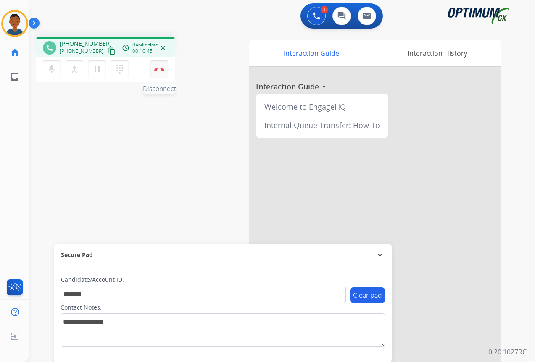
click at [159, 71] on img at bounding box center [159, 69] width 10 height 4
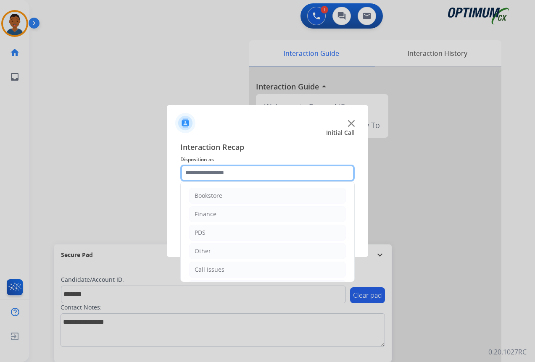
click at [193, 172] on input "text" at bounding box center [267, 173] width 174 height 17
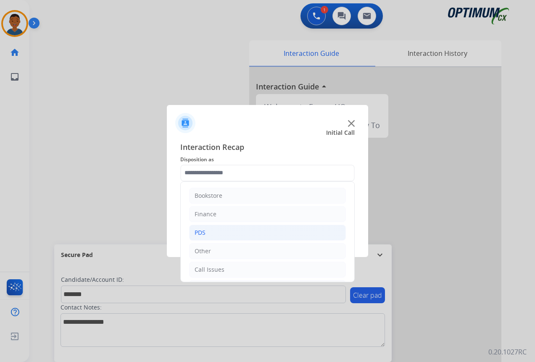
click at [205, 232] on div "PDS" at bounding box center [199, 232] width 11 height 8
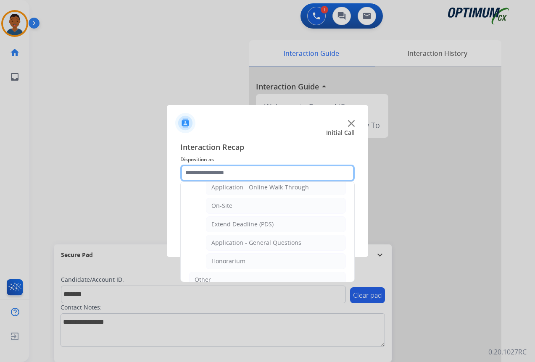
scroll to position [252, 0]
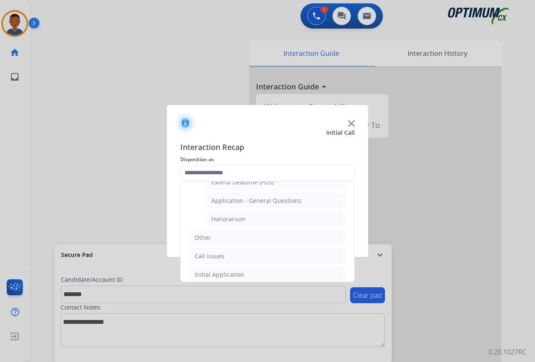
click at [203, 240] on div "Other" at bounding box center [202, 238] width 16 height 8
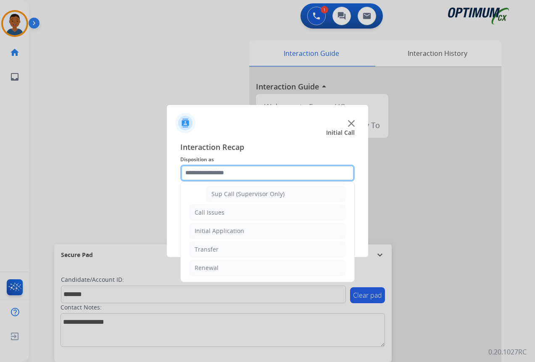
scroll to position [205, 0]
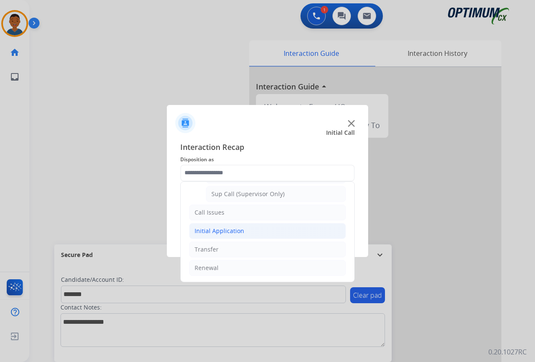
click at [200, 232] on div "Initial Application" at bounding box center [219, 231] width 50 height 8
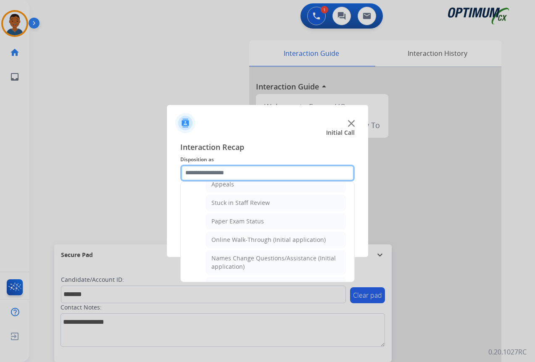
scroll to position [126, 0]
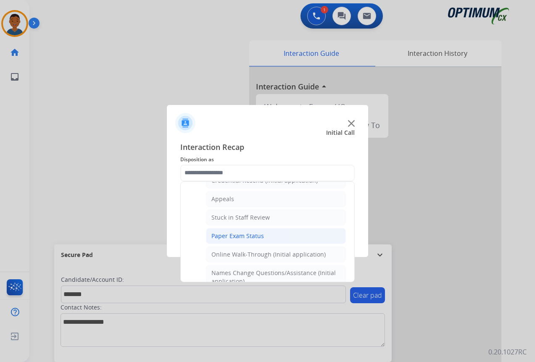
click at [229, 233] on div "Paper Exam Status" at bounding box center [237, 236] width 52 height 8
type input "**********"
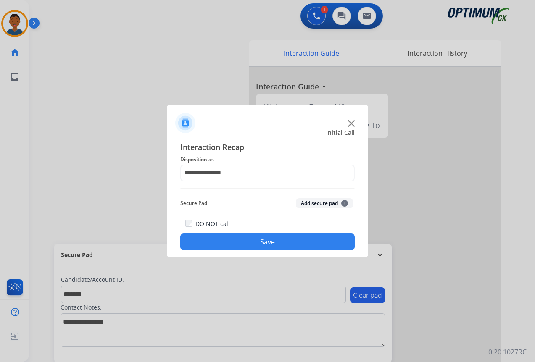
click at [314, 205] on button "Add secure pad +" at bounding box center [324, 203] width 57 height 10
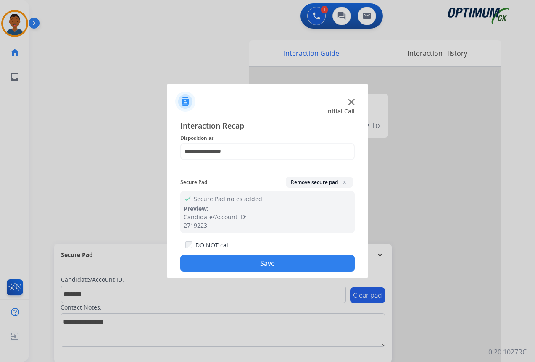
click at [320, 261] on button "Save" at bounding box center [267, 263] width 174 height 17
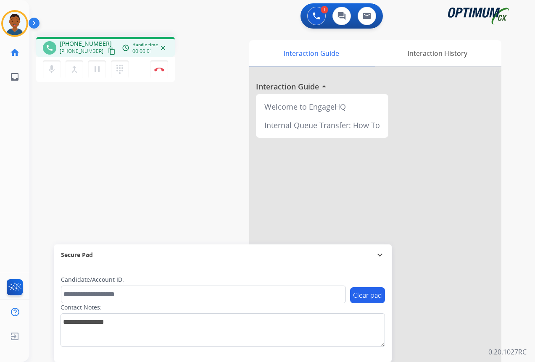
click at [108, 52] on mat-icon "content_copy" at bounding box center [112, 51] width 8 height 8
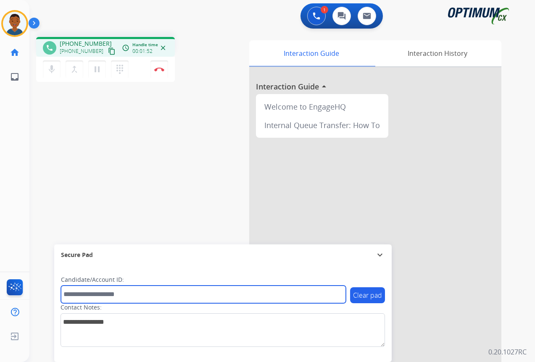
click at [87, 296] on input "text" at bounding box center [203, 295] width 285 height 18
paste input "*******"
type input "*******"
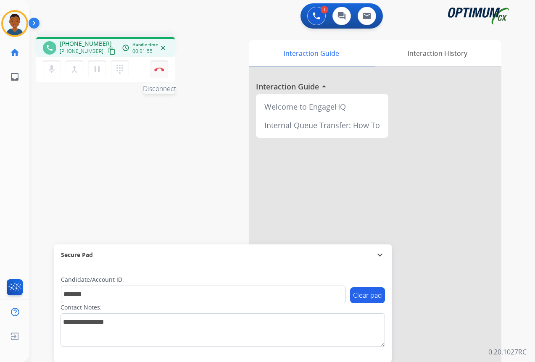
click at [164, 70] on button "Disconnect" at bounding box center [159, 69] width 18 height 18
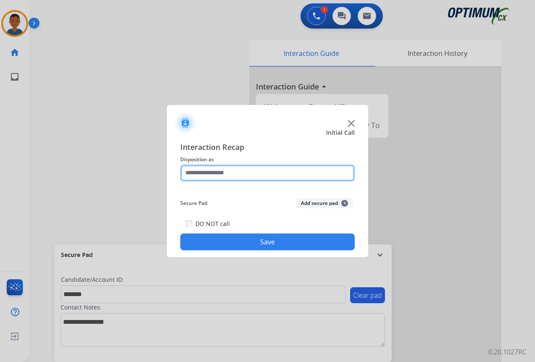
click at [201, 173] on input "text" at bounding box center [267, 173] width 174 height 17
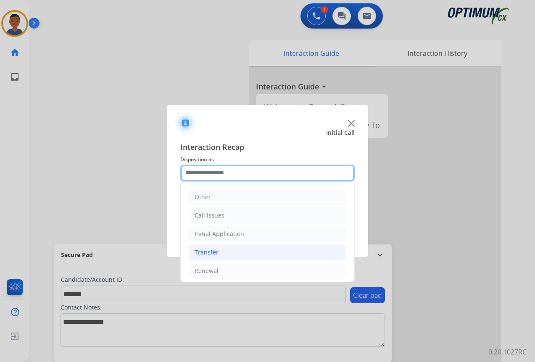
scroll to position [57, 0]
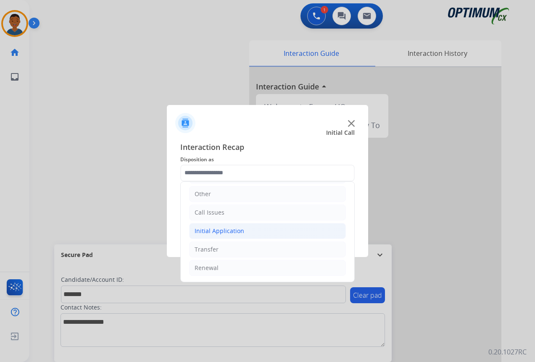
click at [206, 230] on div "Initial Application" at bounding box center [219, 231] width 50 height 8
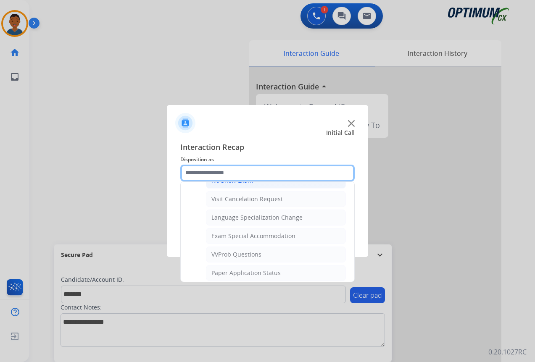
scroll to position [435, 0]
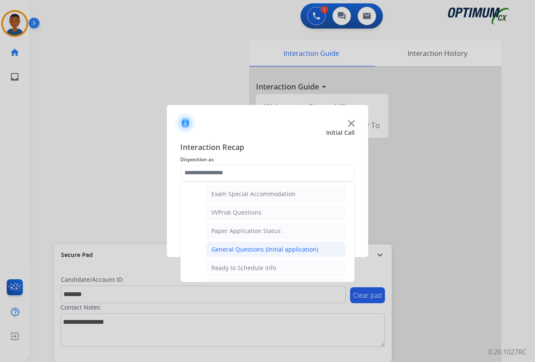
click at [228, 248] on div "General Questions (Initial application)" at bounding box center [264, 249] width 107 height 8
type input "**********"
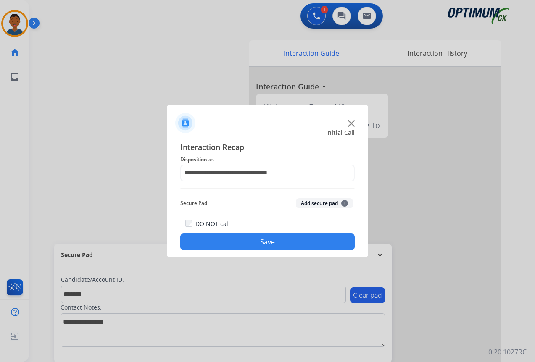
click at [313, 203] on button "Add secure pad +" at bounding box center [324, 203] width 57 height 10
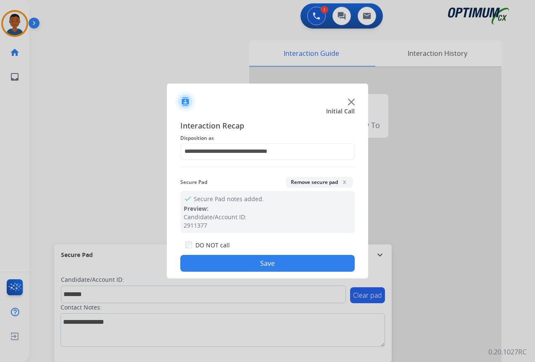
click at [289, 261] on button "Save" at bounding box center [267, 263] width 174 height 17
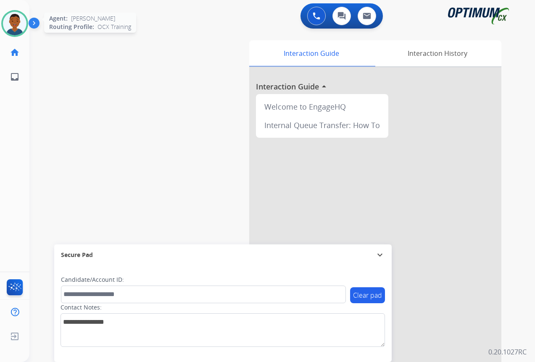
click at [14, 25] on img at bounding box center [15, 24] width 24 height 24
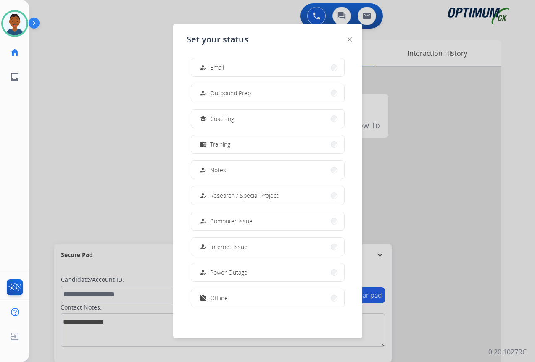
scroll to position [79, 0]
click at [223, 297] on span "Offline" at bounding box center [219, 297] width 18 height 9
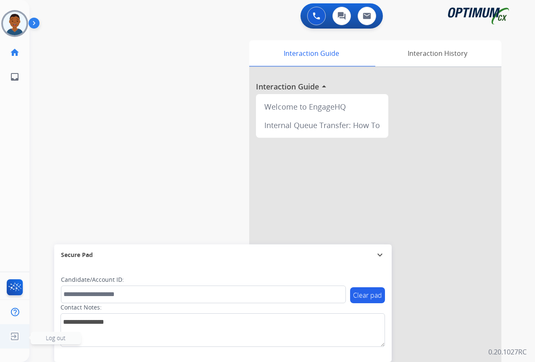
click at [13, 336] on img at bounding box center [14, 336] width 15 height 16
